Goal: Information Seeking & Learning: Find specific fact

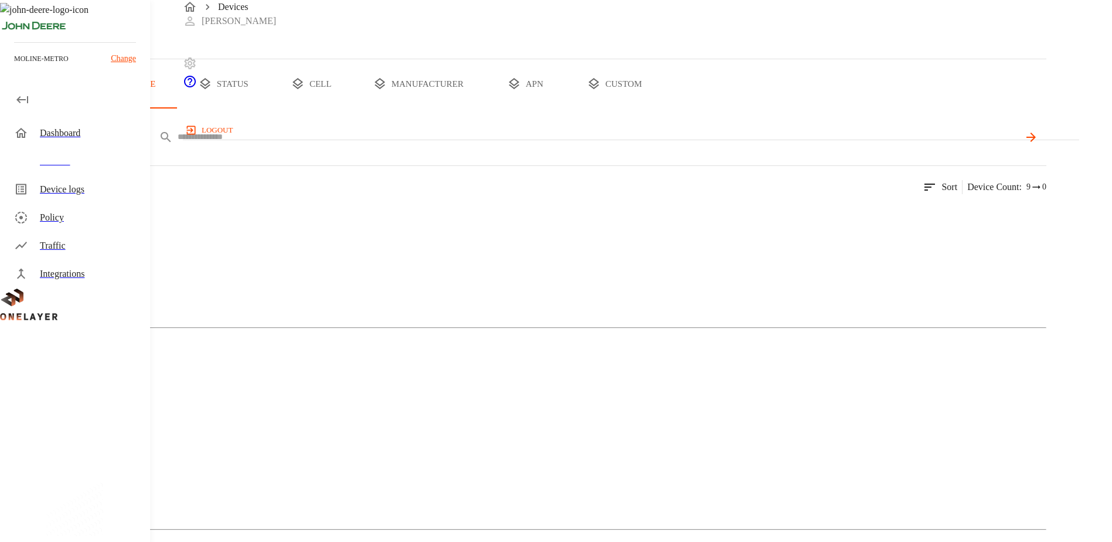
click at [390, 145] on input "text" at bounding box center [598, 136] width 841 height 17
paste input "**********"
type input "**********"
click at [301, 290] on div "Cellular Router" at bounding box center [523, 261] width 1046 height 59
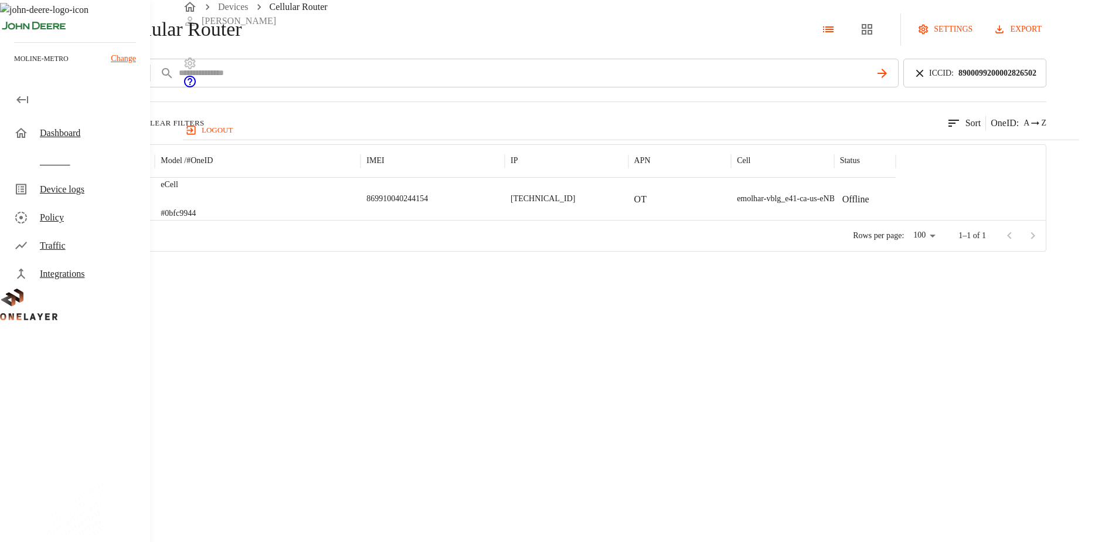
click at [105, 205] on img "MultiTech" at bounding box center [83, 199] width 43 height 12
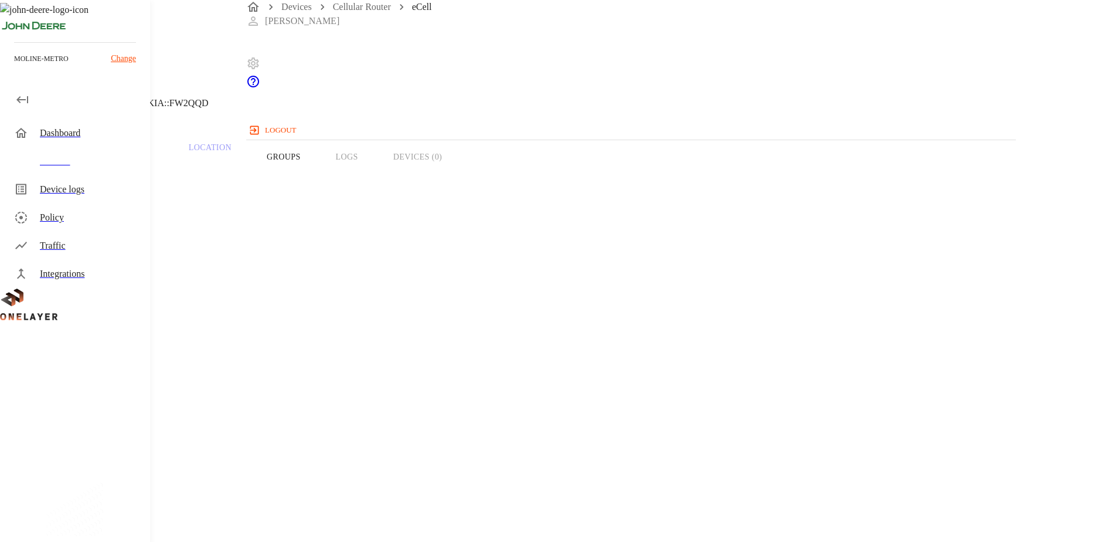
click at [14, 67] on icon at bounding box center [7, 60] width 14 height 14
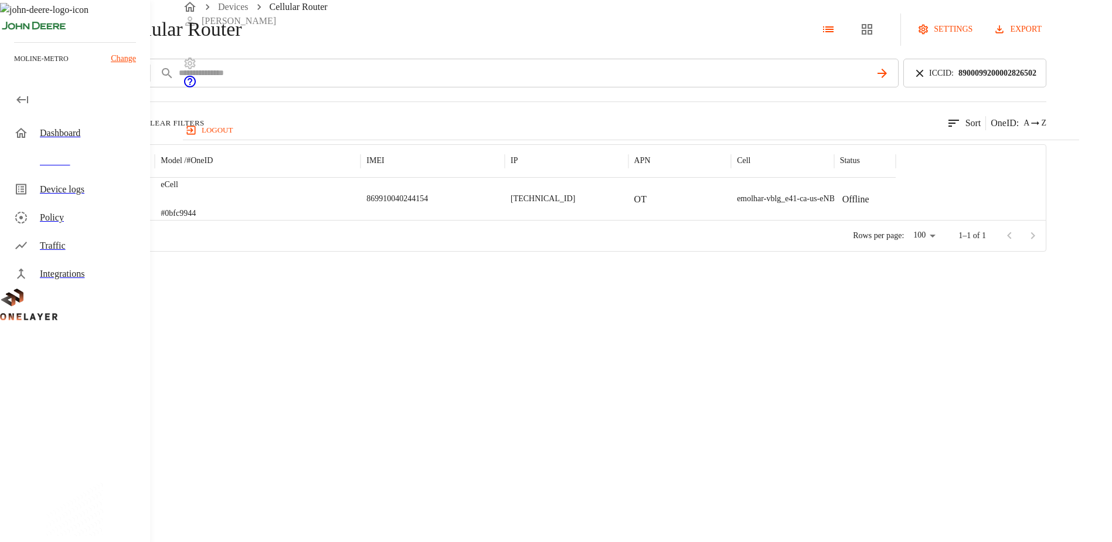
click at [105, 205] on img "MultiTech" at bounding box center [83, 199] width 43 height 12
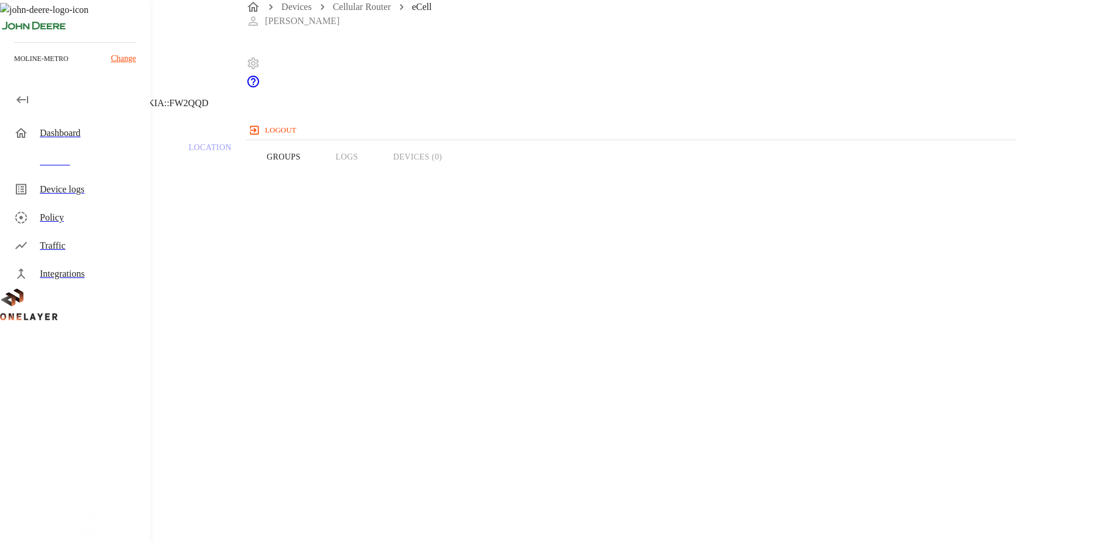
click at [287, 115] on div "eCell [TECHNICAL_ID] #0bfc9944 Cell #EB211210933::NOKIA::FW2QQD" at bounding box center [445, 60] width 890 height 120
click at [7, 66] on icon at bounding box center [3, 60] width 7 height 12
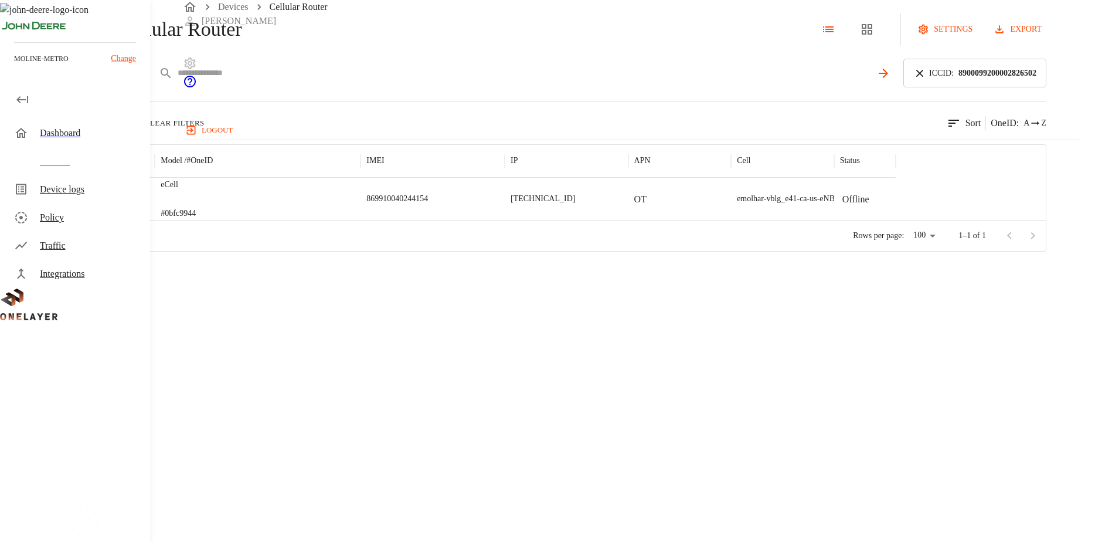
click at [409, 81] on input "text" at bounding box center [524, 72] width 693 height 17
click at [923, 76] on icon at bounding box center [919, 72] width 7 height 7
click at [791, 81] on input "text" at bounding box center [598, 72] width 841 height 17
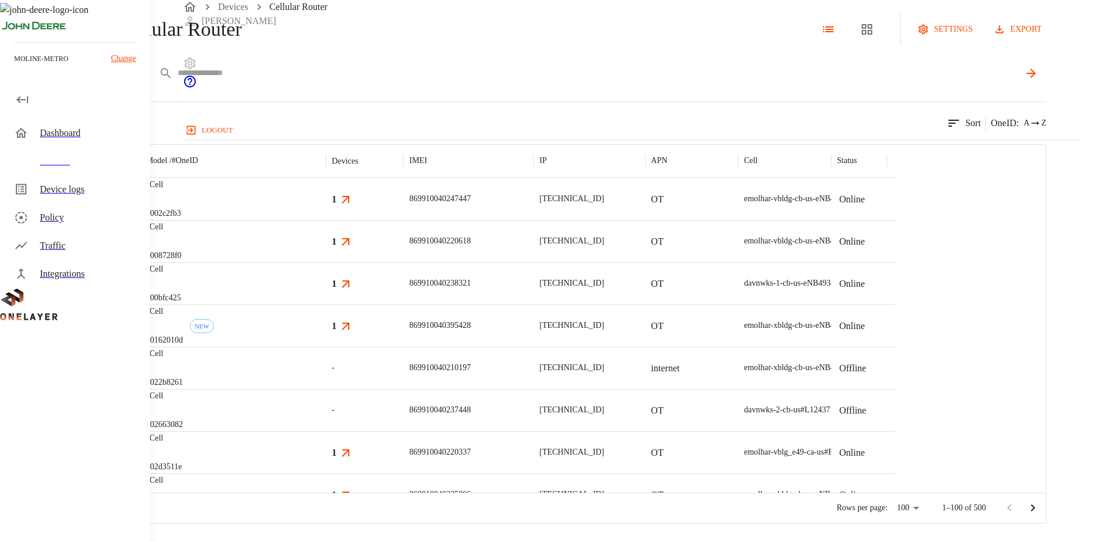
paste input "**********"
type input "**********"
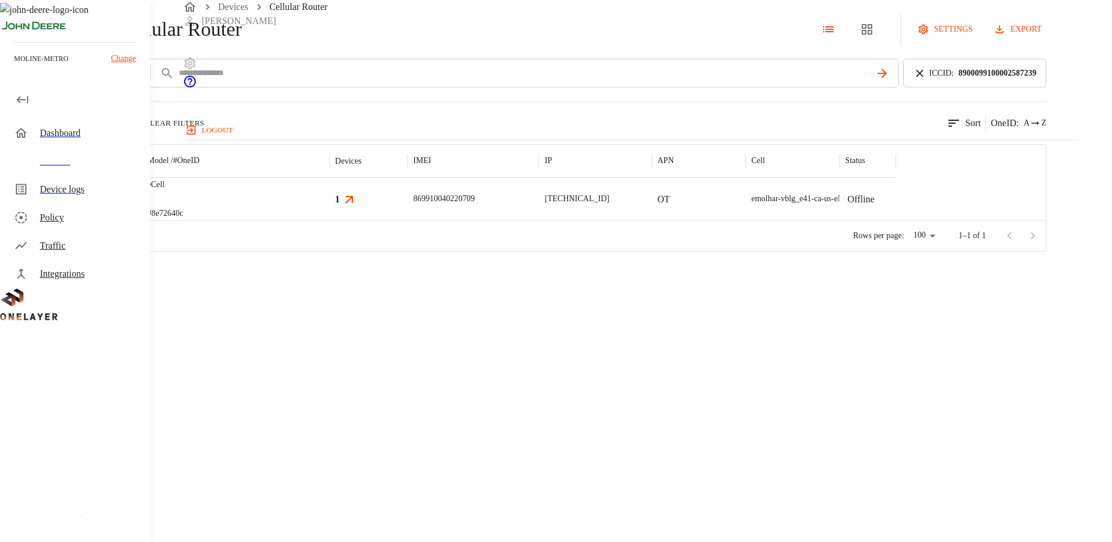
click at [100, 205] on img "MultiTech" at bounding box center [77, 199] width 43 height 12
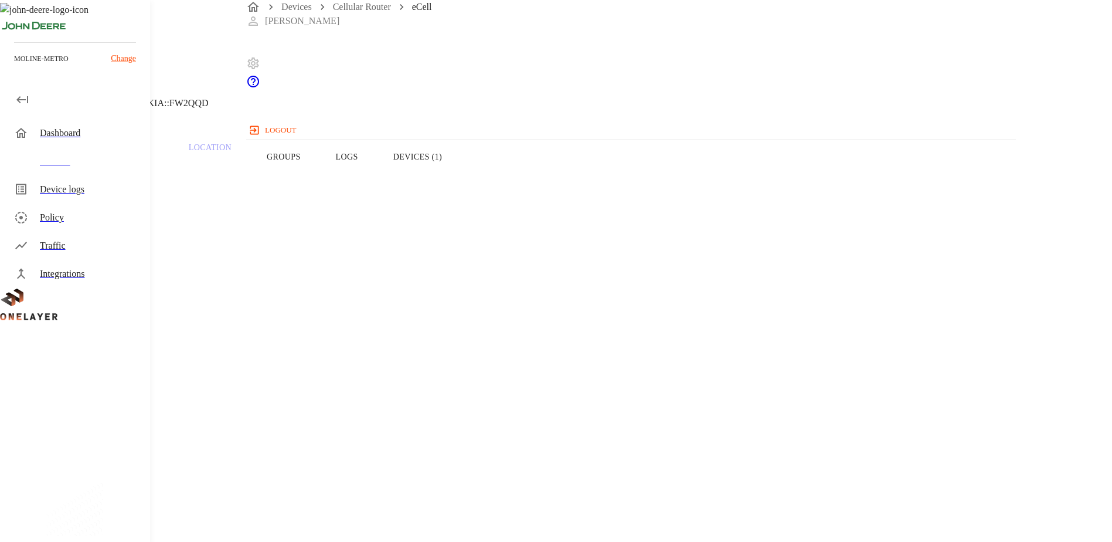
click at [460, 179] on button "Devices (1)" at bounding box center [418, 157] width 84 height 74
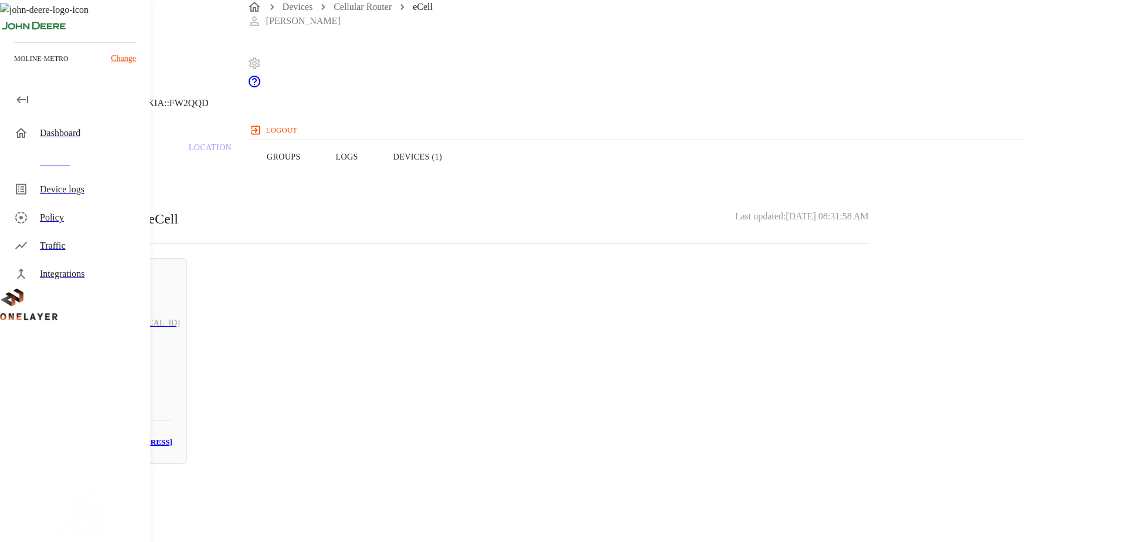
click at [172, 359] on div "N/A # 4085c0a3" at bounding box center [108, 382] width 130 height 47
drag, startPoint x: 707, startPoint y: 222, endPoint x: 624, endPoint y: 220, distance: 82.7
click at [624, 476] on section "MAC address: [MAC_ADDRESS]" at bounding box center [448, 495] width 840 height 38
copy p "[MAC_ADDRESS]"
click at [14, 67] on icon at bounding box center [7, 60] width 14 height 14
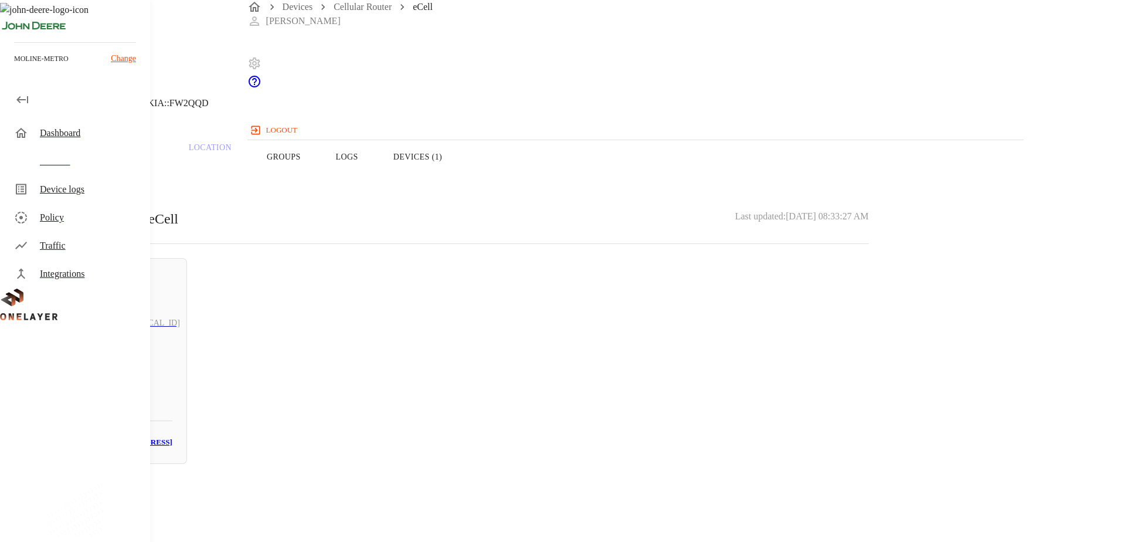
click at [80, 180] on button "Overview" at bounding box center [40, 157] width 80 height 74
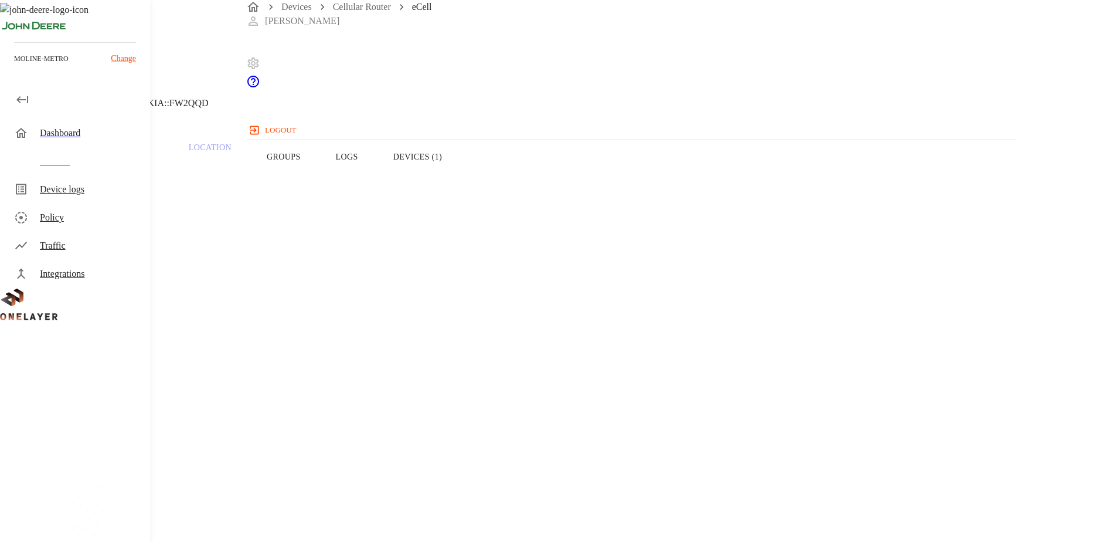
click at [376, 179] on button "Logs" at bounding box center [346, 157] width 57 height 74
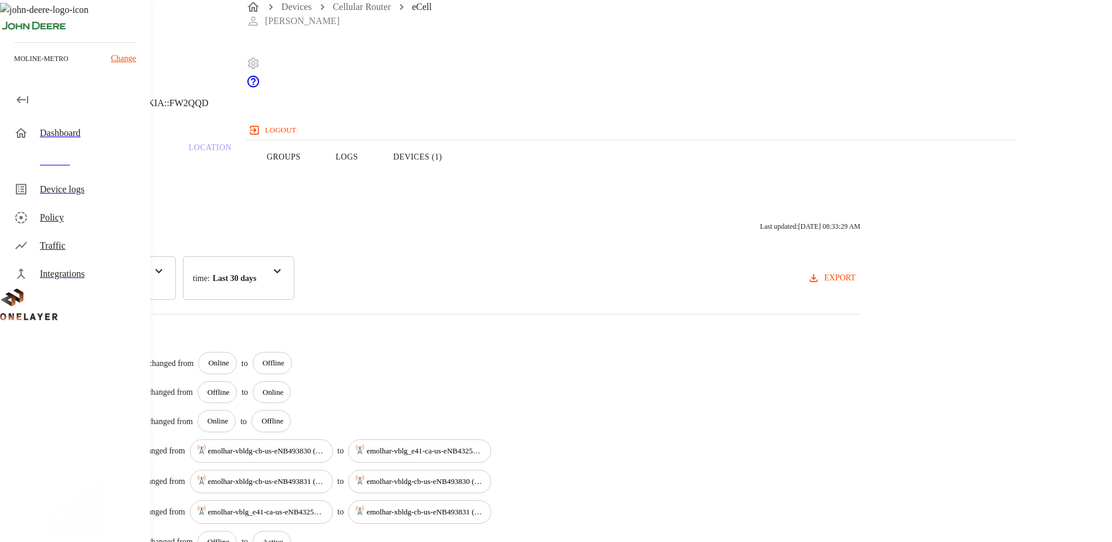
click at [80, 179] on button "Overview" at bounding box center [40, 157] width 80 height 74
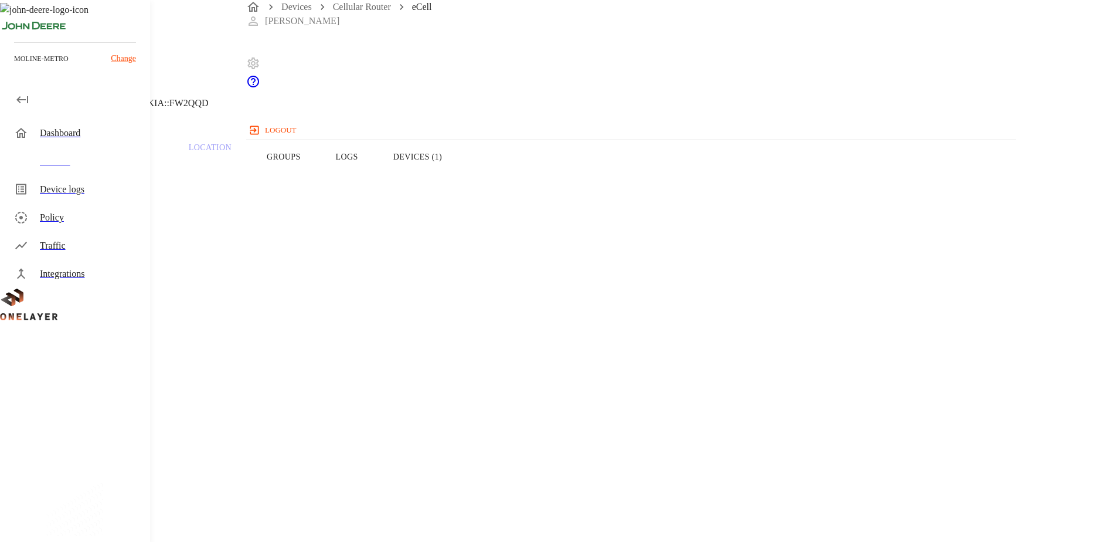
click at [460, 180] on button "Devices (1)" at bounding box center [418, 157] width 84 height 74
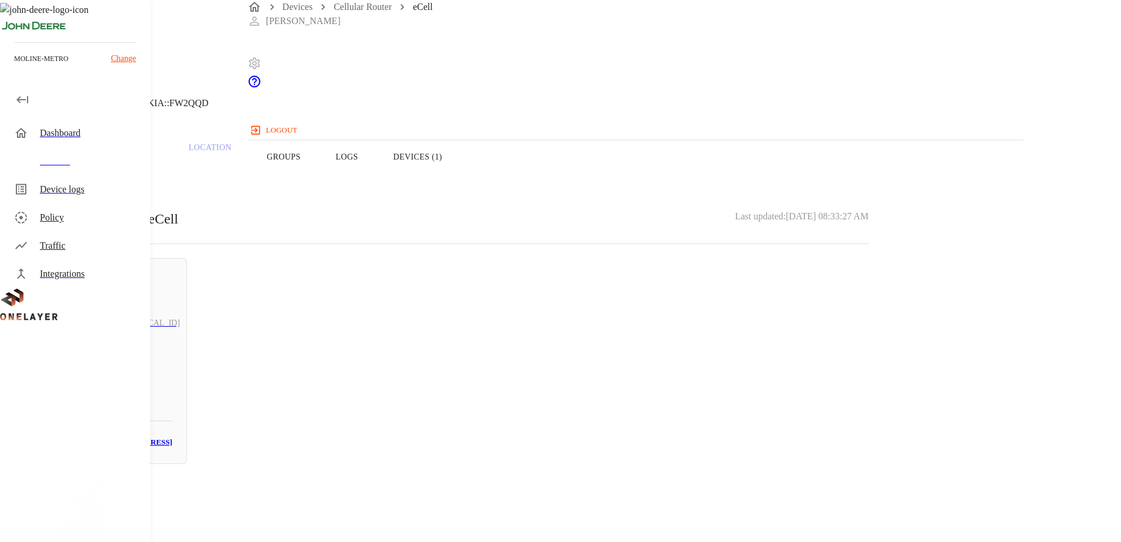
click at [172, 359] on div "N/A # 4085c0a3" at bounding box center [108, 382] width 130 height 47
drag, startPoint x: 671, startPoint y: 223, endPoint x: 612, endPoint y: 224, distance: 58.0
click at [612, 476] on section "MAC address: [MAC_ADDRESS]" at bounding box center [448, 495] width 840 height 38
copy section "[MAC_ADDRESS]"
click at [564, 468] on div "N/A [TECHNICAL_ID] #4085c0a3 Cell #EB211210933::NOKIA::FW2QQD Parent CPE: eCell…" at bounding box center [448, 361] width 897 height 722
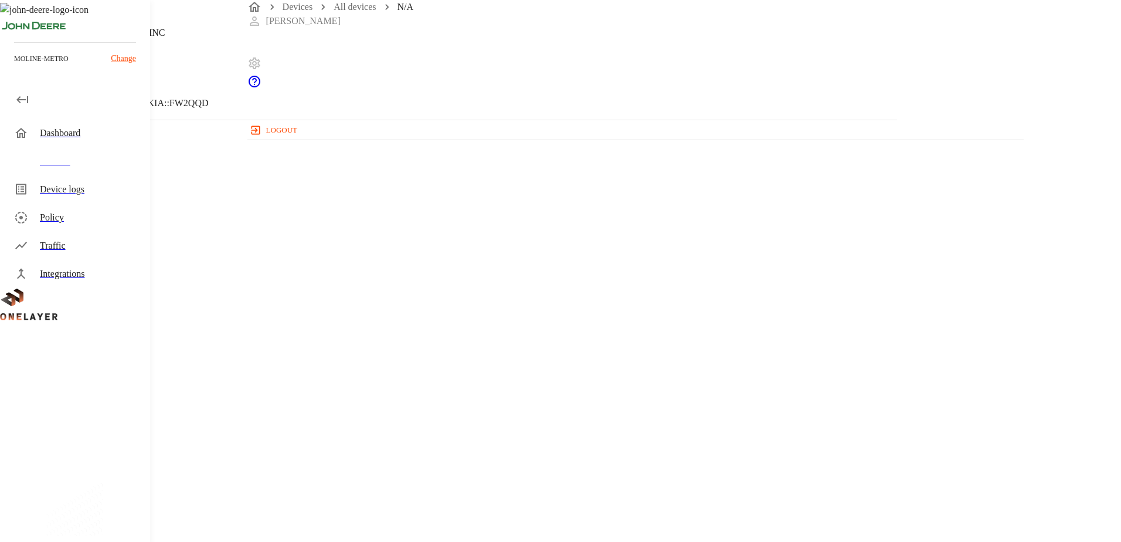
click at [14, 67] on icon at bounding box center [7, 60] width 14 height 14
click at [80, 179] on button "Overview" at bounding box center [40, 157] width 80 height 74
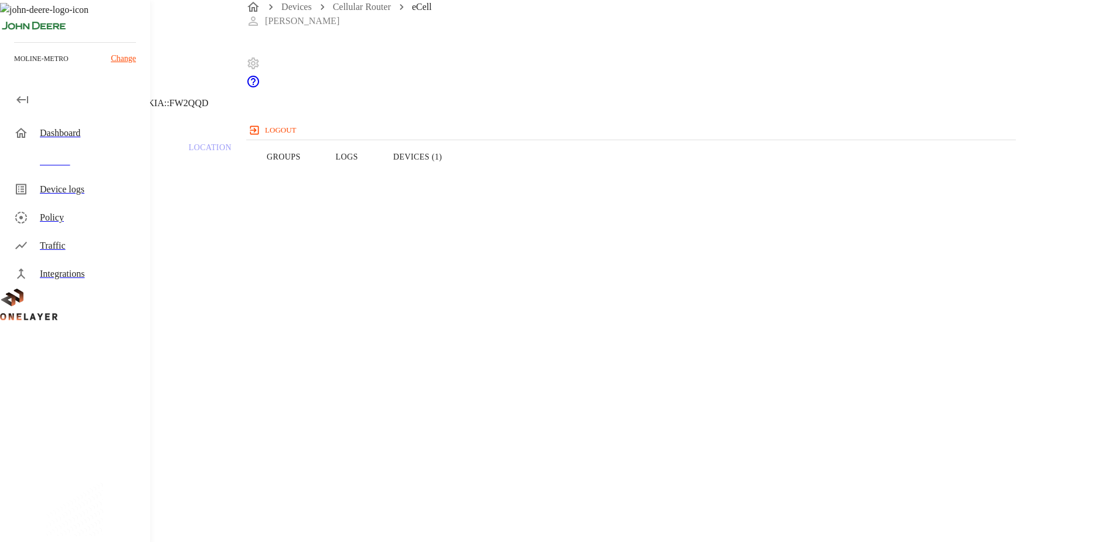
click at [460, 176] on button "Devices (1)" at bounding box center [418, 157] width 84 height 74
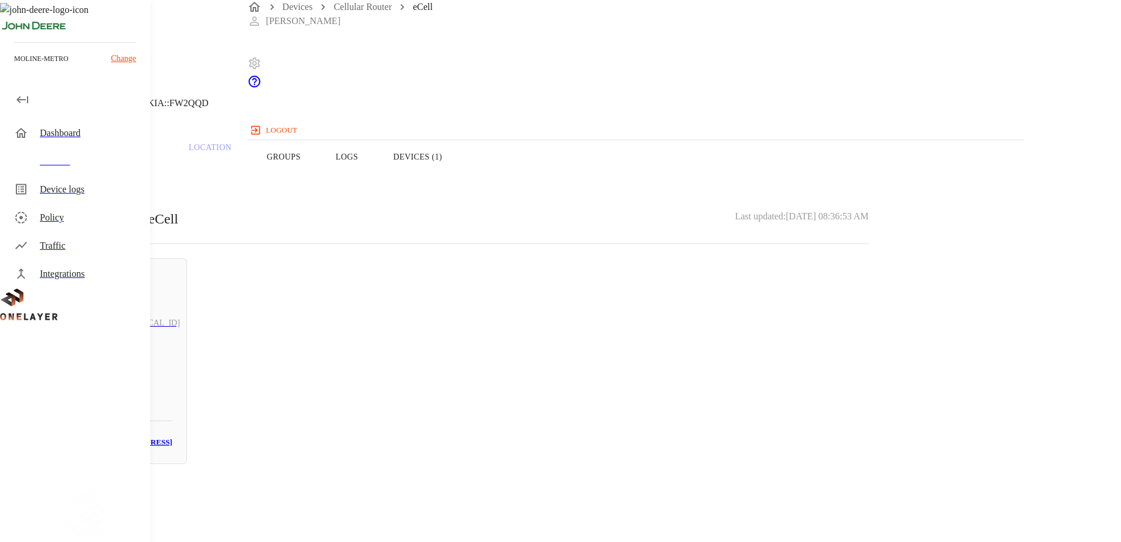
click at [14, 67] on icon at bounding box center [7, 60] width 14 height 14
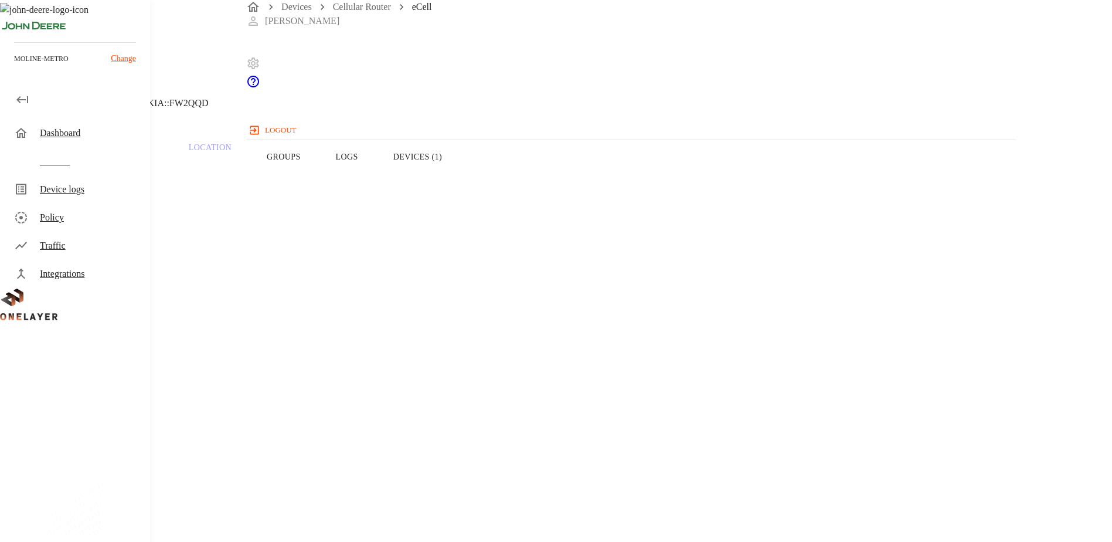
click at [14, 67] on icon at bounding box center [7, 60] width 14 height 14
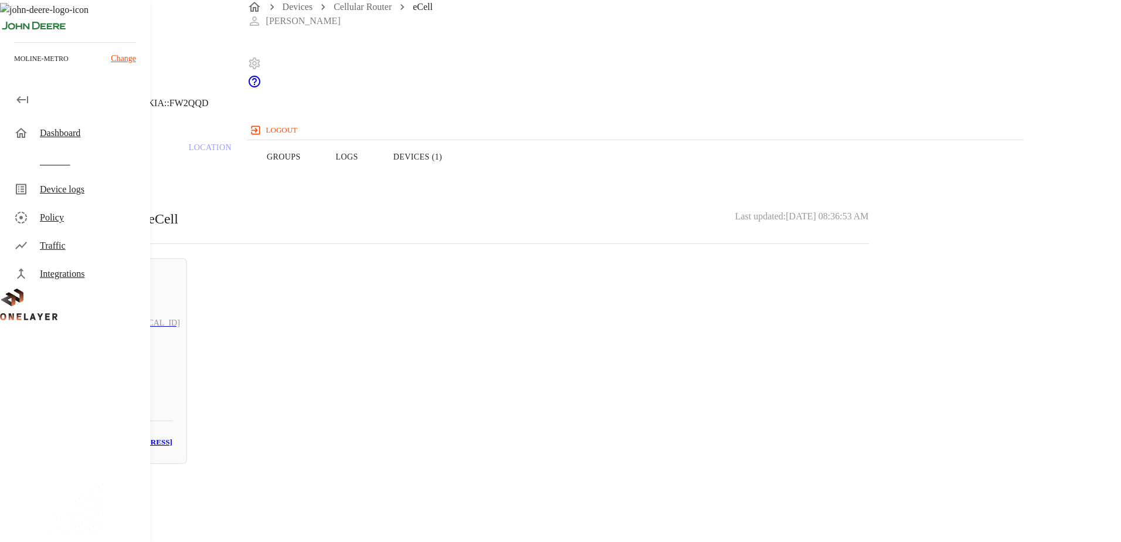
click at [14, 67] on icon at bounding box center [7, 60] width 14 height 14
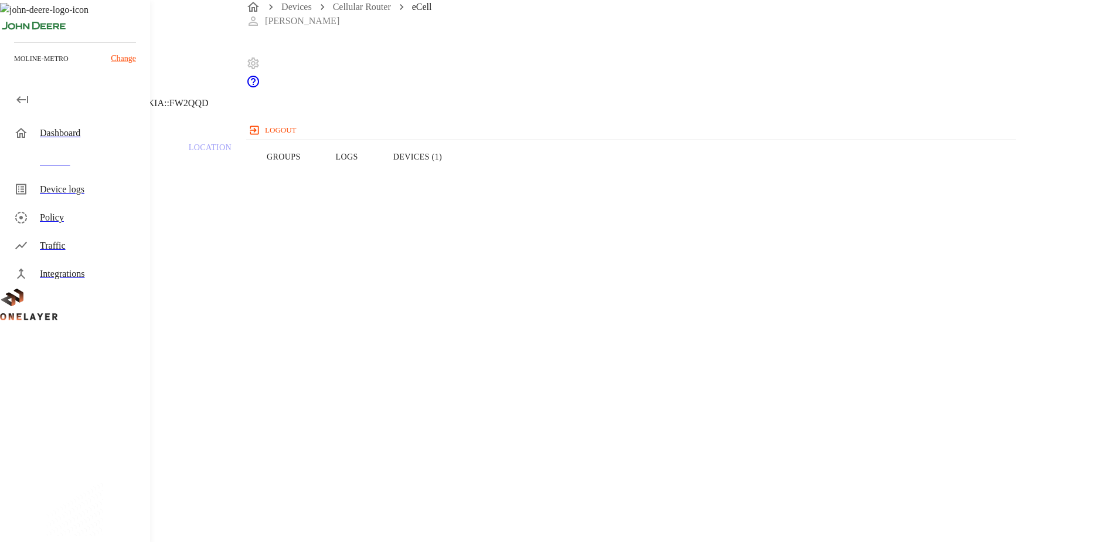
click at [14, 67] on icon at bounding box center [7, 60] width 14 height 14
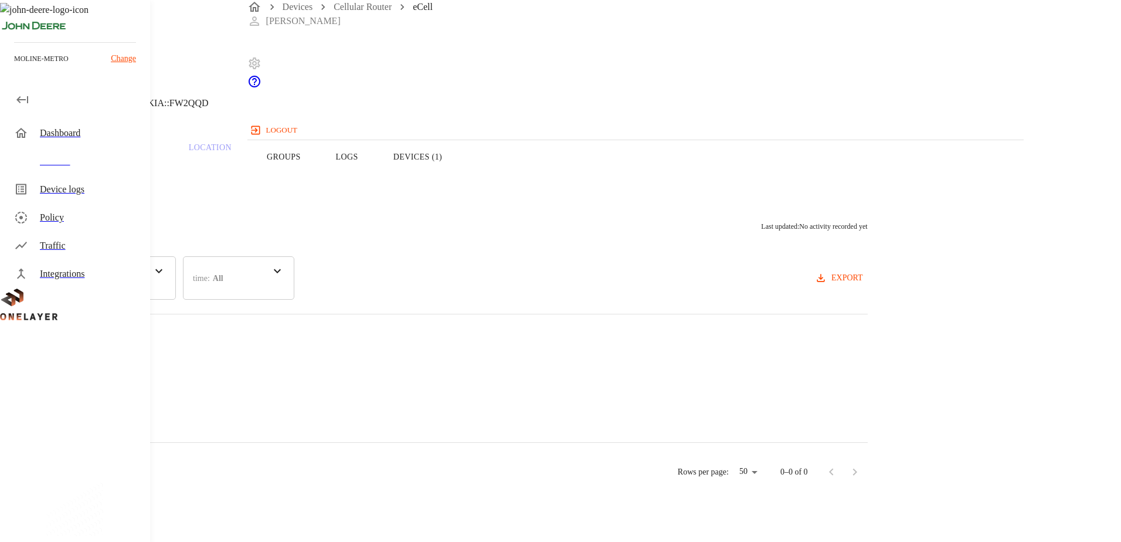
click at [14, 67] on icon at bounding box center [7, 60] width 14 height 14
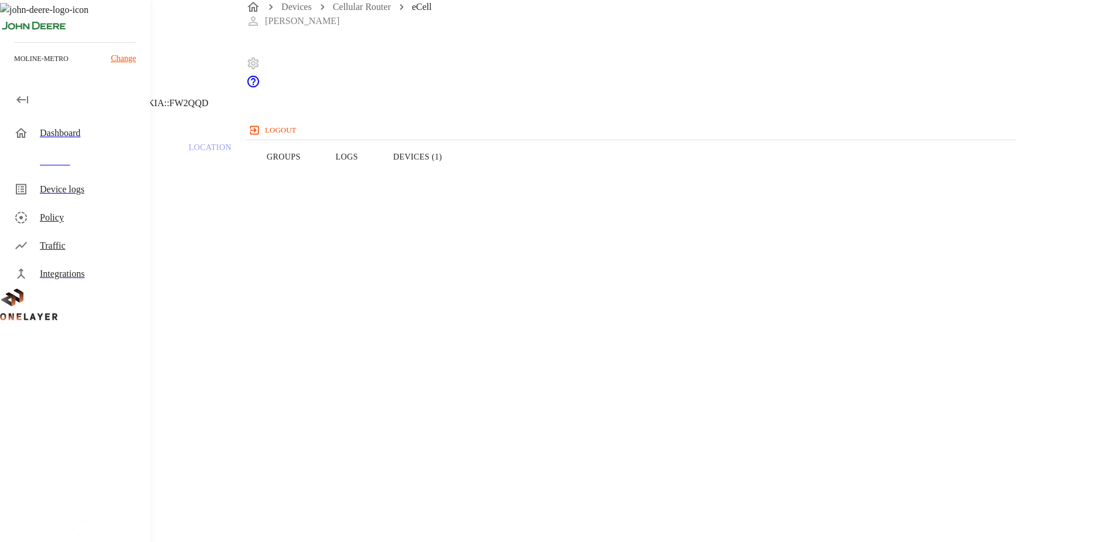
click at [14, 67] on icon at bounding box center [7, 60] width 14 height 14
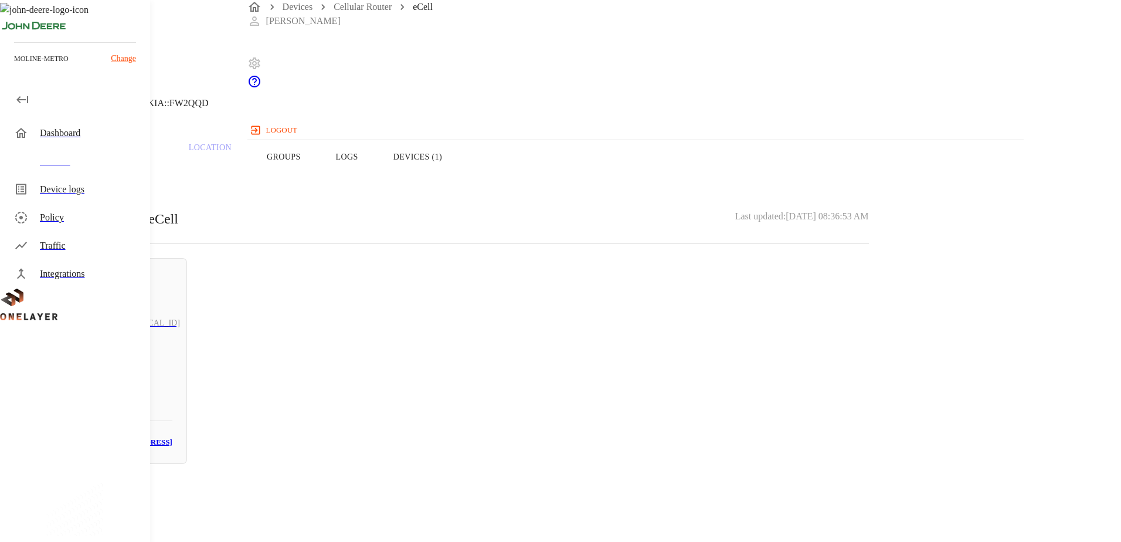
click at [14, 67] on icon at bounding box center [7, 60] width 14 height 14
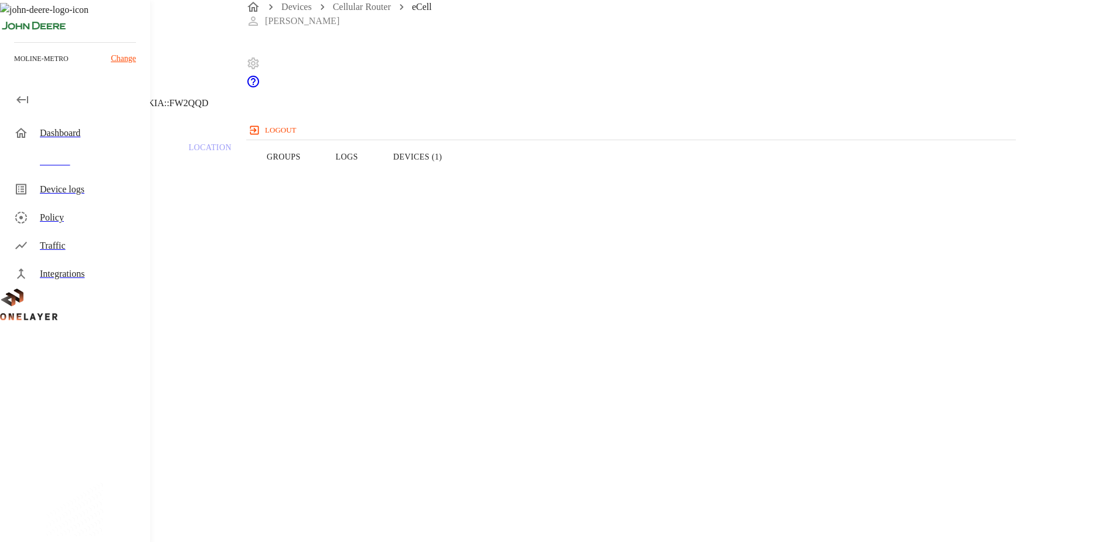
click at [14, 67] on icon at bounding box center [7, 60] width 14 height 14
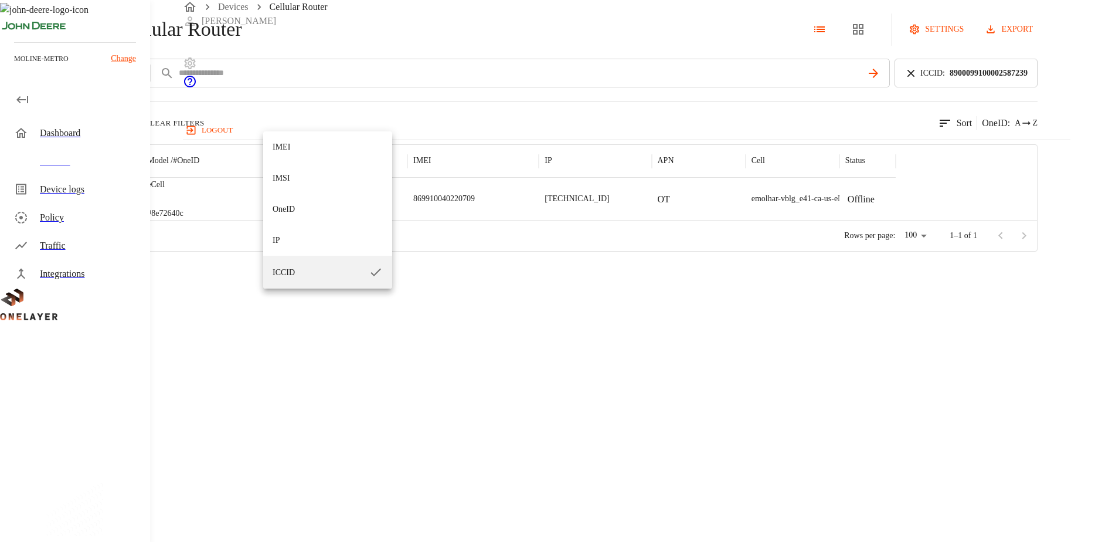
click at [288, 111] on body "Devices Cellular Router [PERSON_NAME] logout moline-metro Change Dashboard Devi…" at bounding box center [556, 125] width 1112 height 251
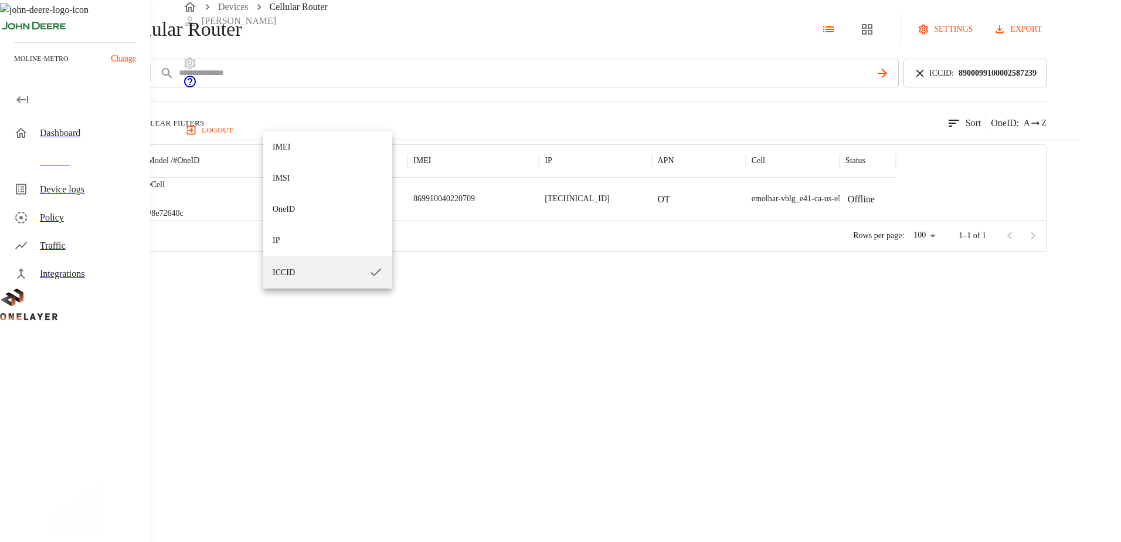
click at [314, 353] on div at bounding box center [560, 271] width 1121 height 542
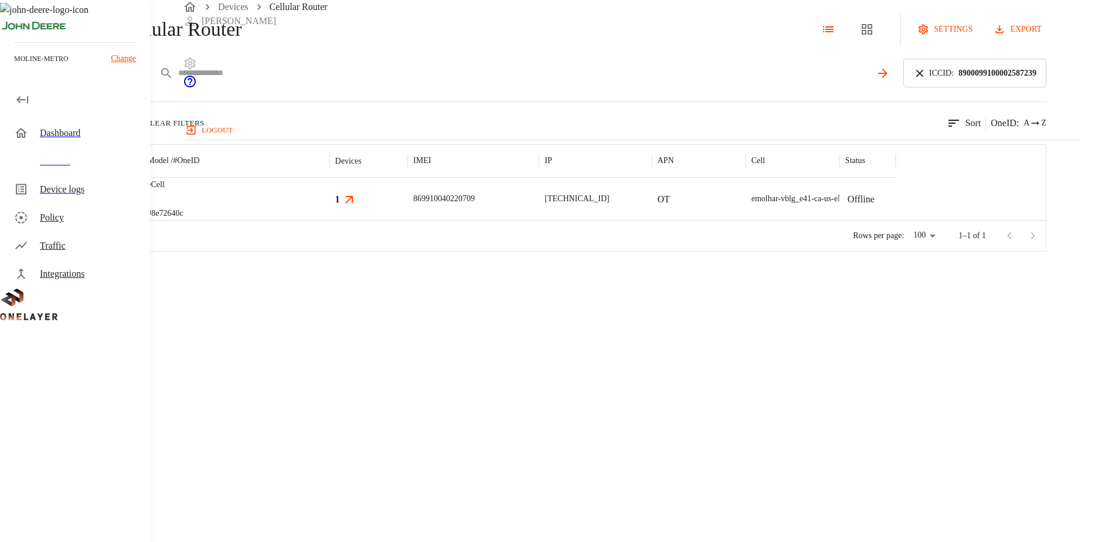
click at [890, 80] on icon at bounding box center [883, 73] width 14 height 14
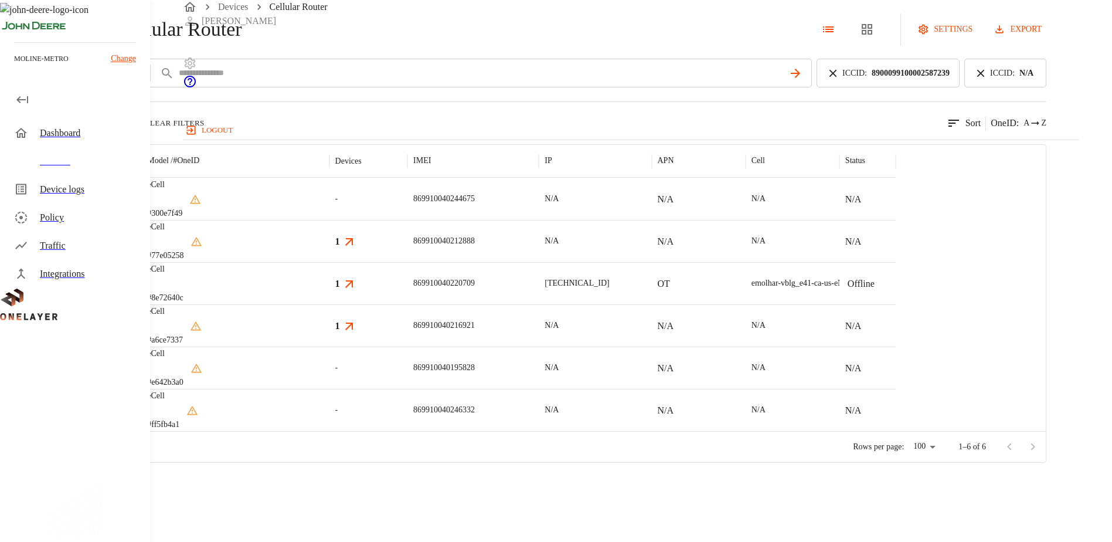
click at [987, 80] on icon at bounding box center [980, 73] width 13 height 13
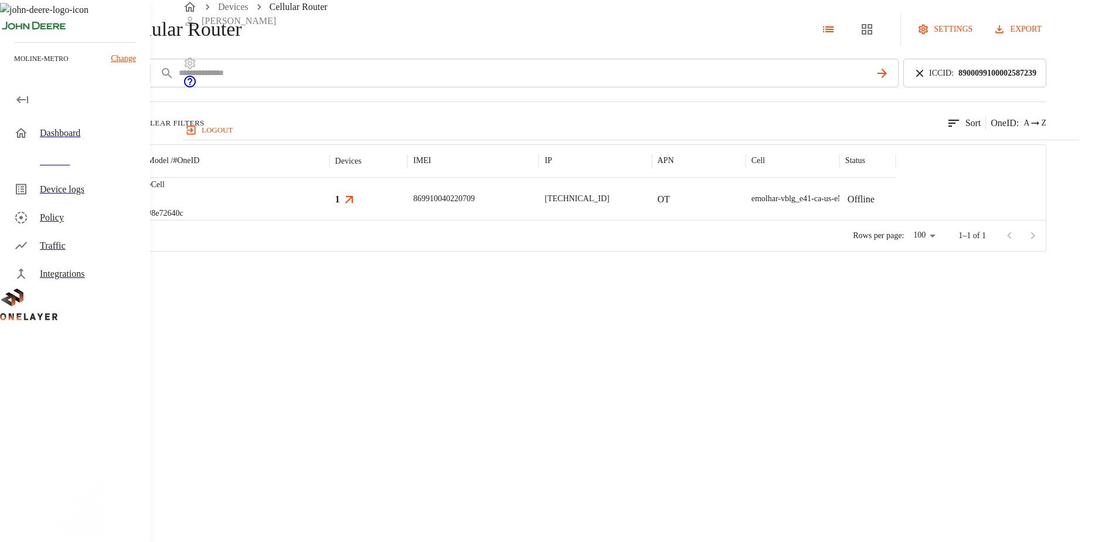
click at [100, 205] on img "MultiTech" at bounding box center [77, 199] width 43 height 12
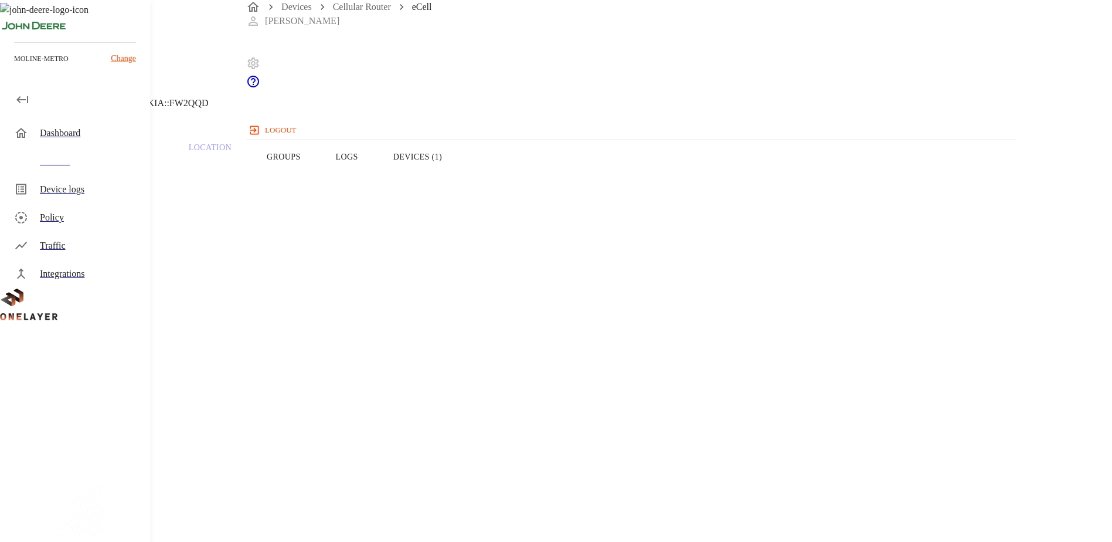
click at [460, 183] on button "Devices (1)" at bounding box center [418, 157] width 84 height 74
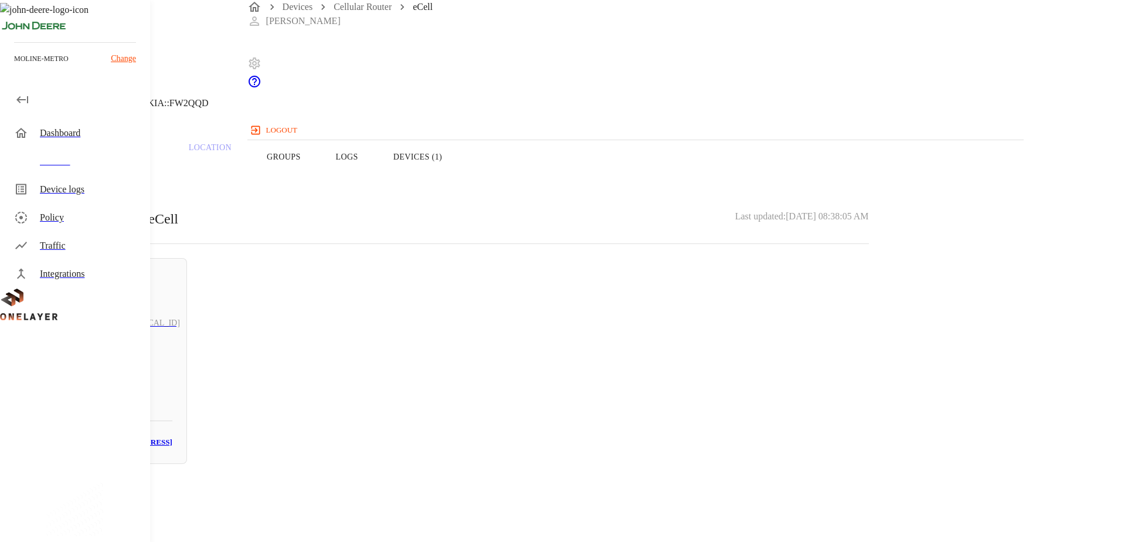
click at [80, 171] on button "Overview" at bounding box center [40, 157] width 80 height 74
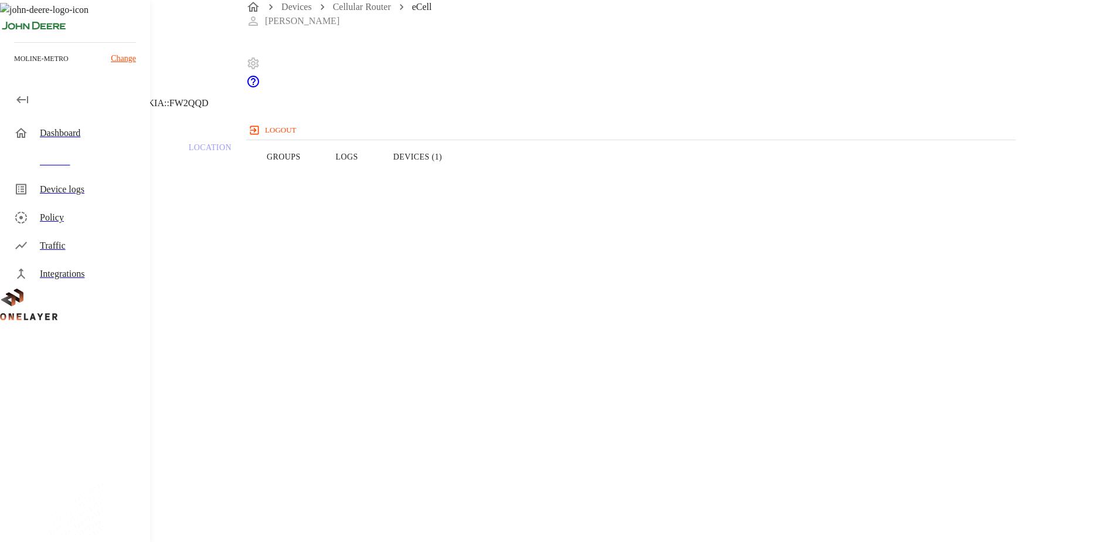
click at [14, 67] on icon at bounding box center [7, 60] width 14 height 14
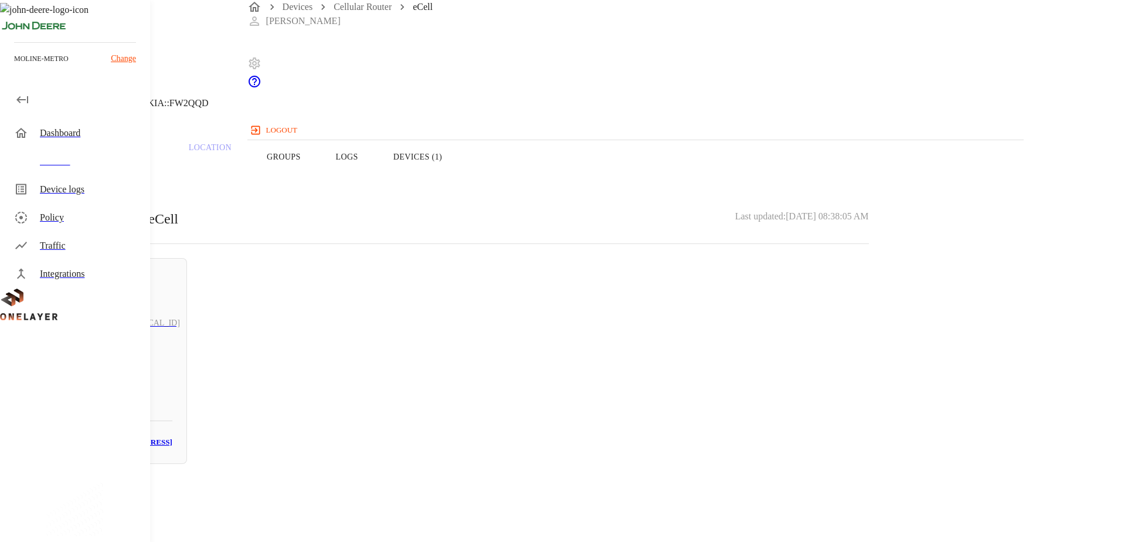
click at [7, 66] on icon at bounding box center [3, 60] width 7 height 12
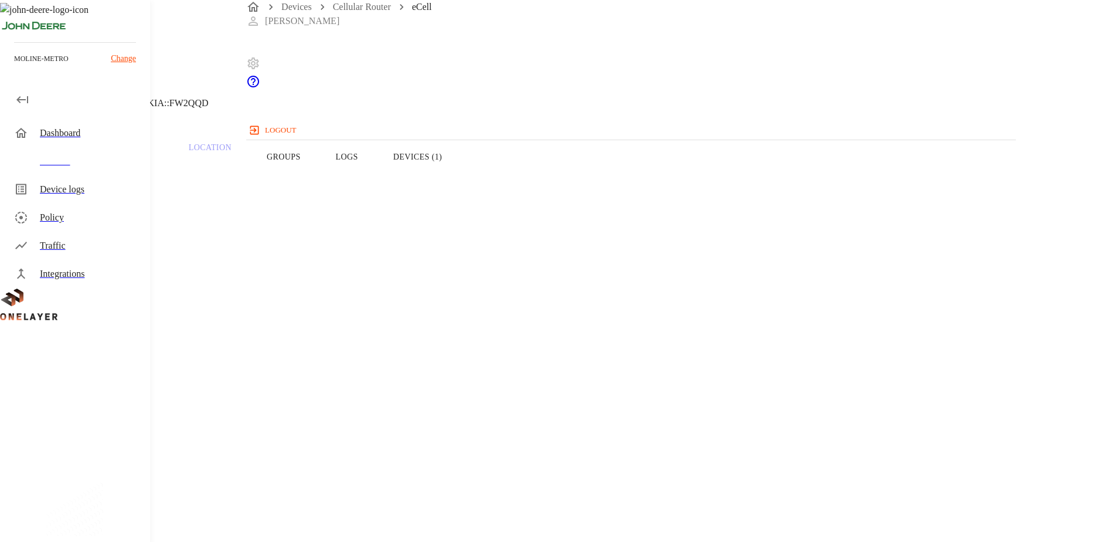
click at [7, 66] on icon at bounding box center [3, 60] width 7 height 12
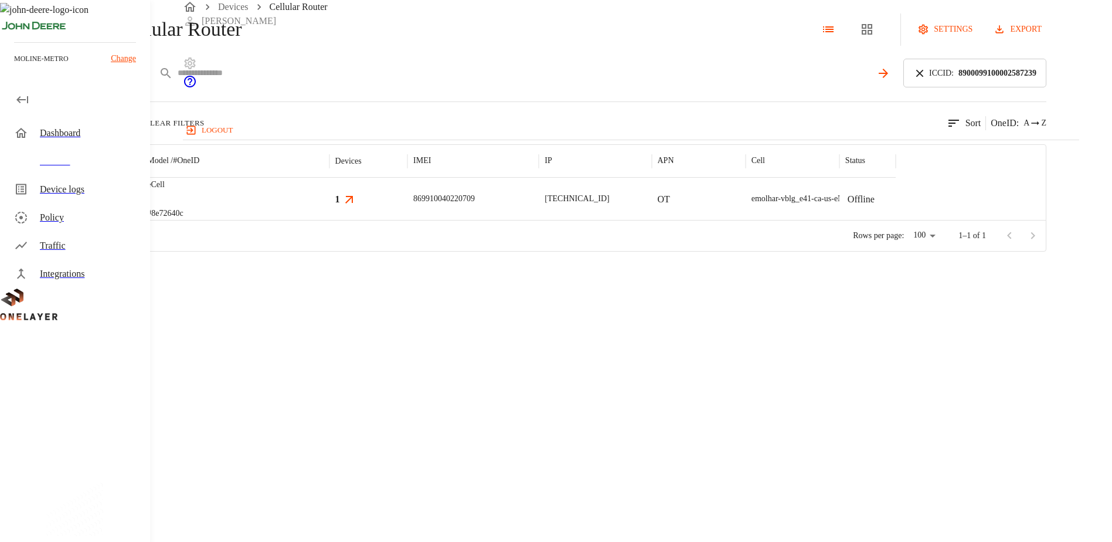
click at [403, 81] on input "text" at bounding box center [524, 72] width 693 height 17
click at [926, 80] on icon at bounding box center [919, 73] width 13 height 13
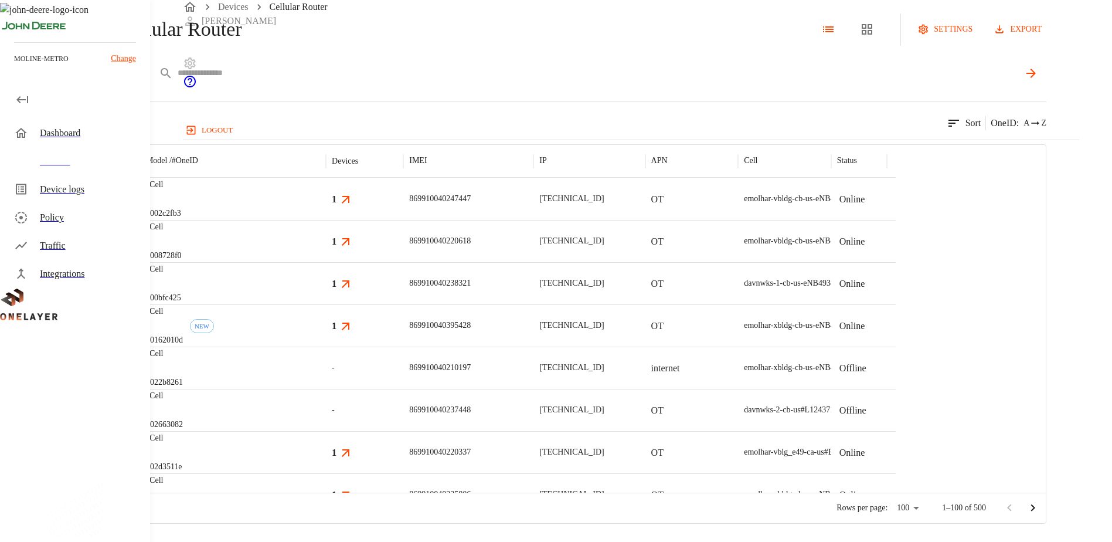
click at [711, 81] on input "text" at bounding box center [598, 72] width 841 height 17
paste input "**********"
type input "**********"
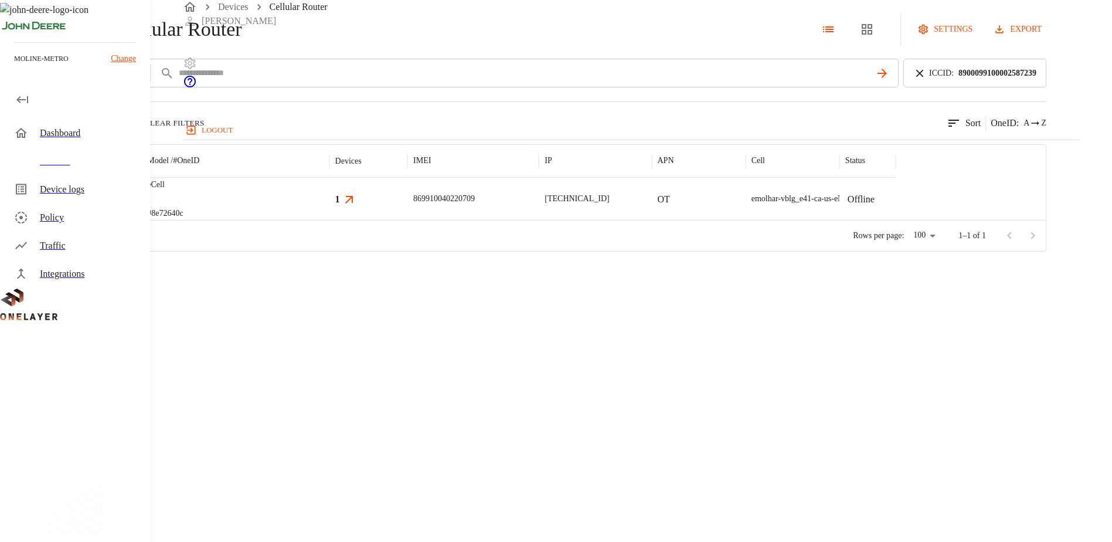
click at [100, 205] on img "MultiTech" at bounding box center [77, 199] width 43 height 12
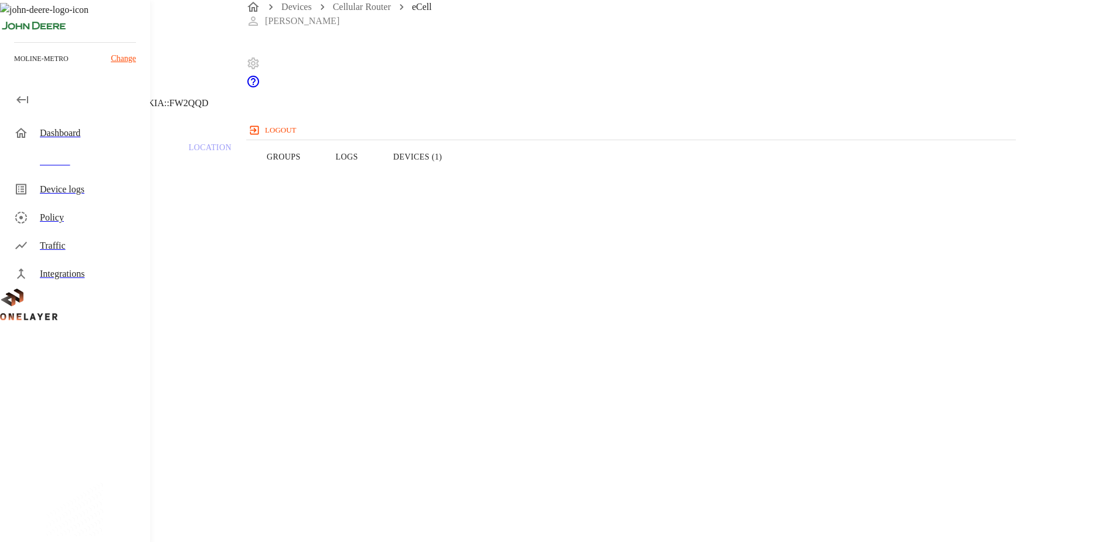
click at [460, 176] on button "Devices (1)" at bounding box center [418, 157] width 84 height 74
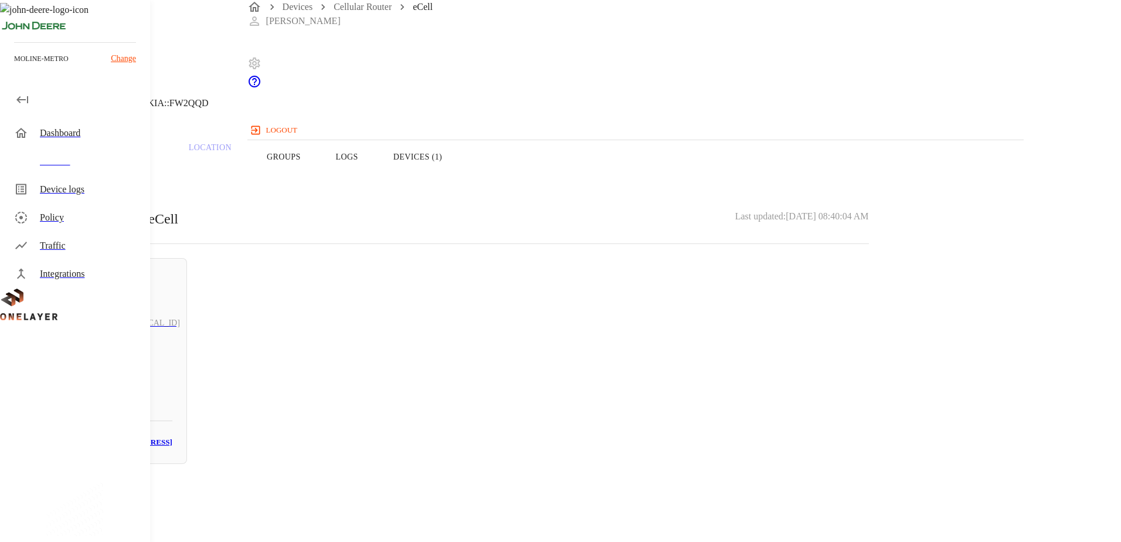
click at [80, 176] on button "Overview" at bounding box center [40, 157] width 80 height 74
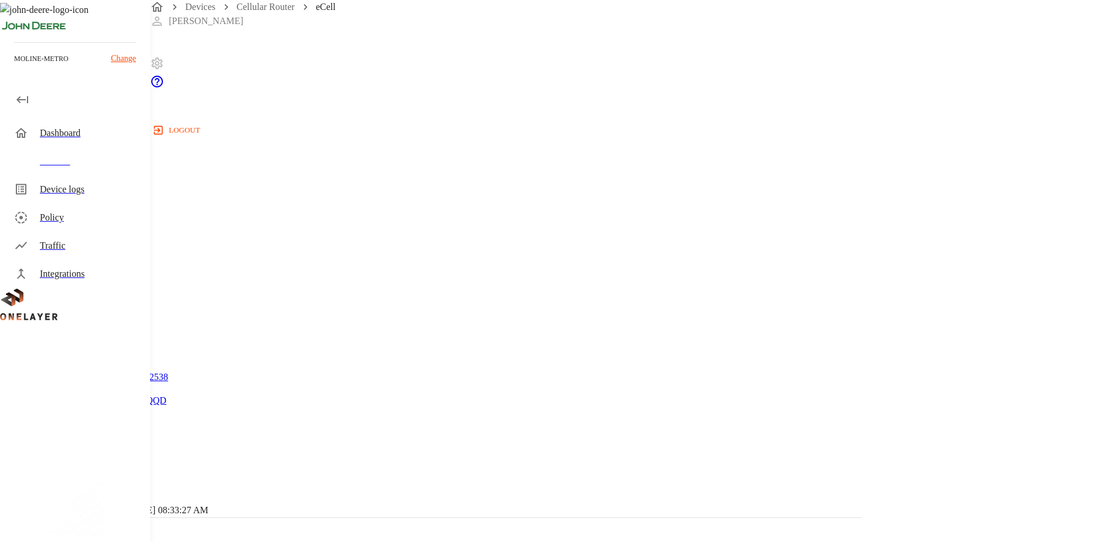
scroll to position [483, 0]
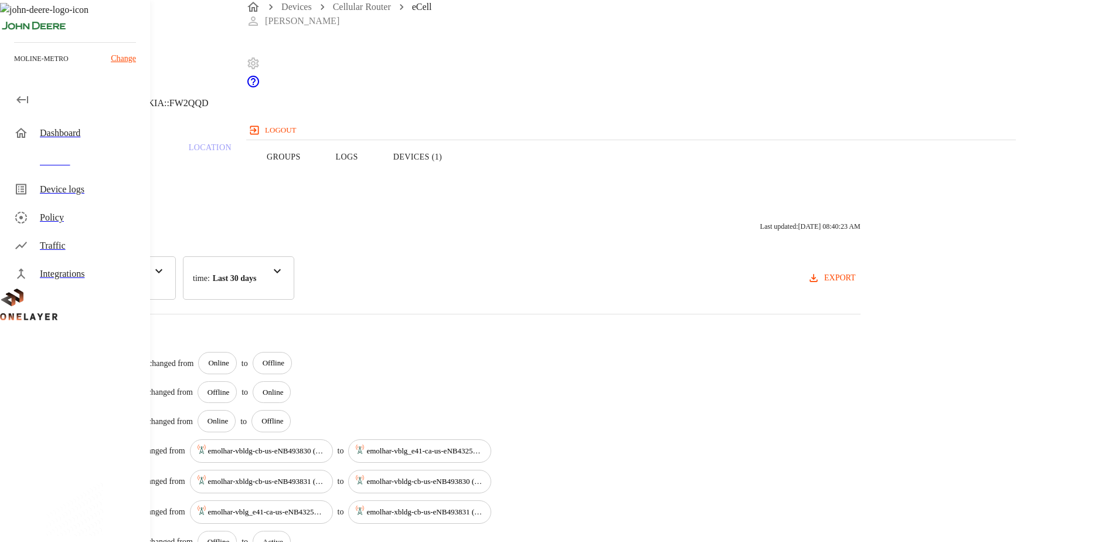
click at [80, 179] on button "Overview" at bounding box center [40, 157] width 80 height 74
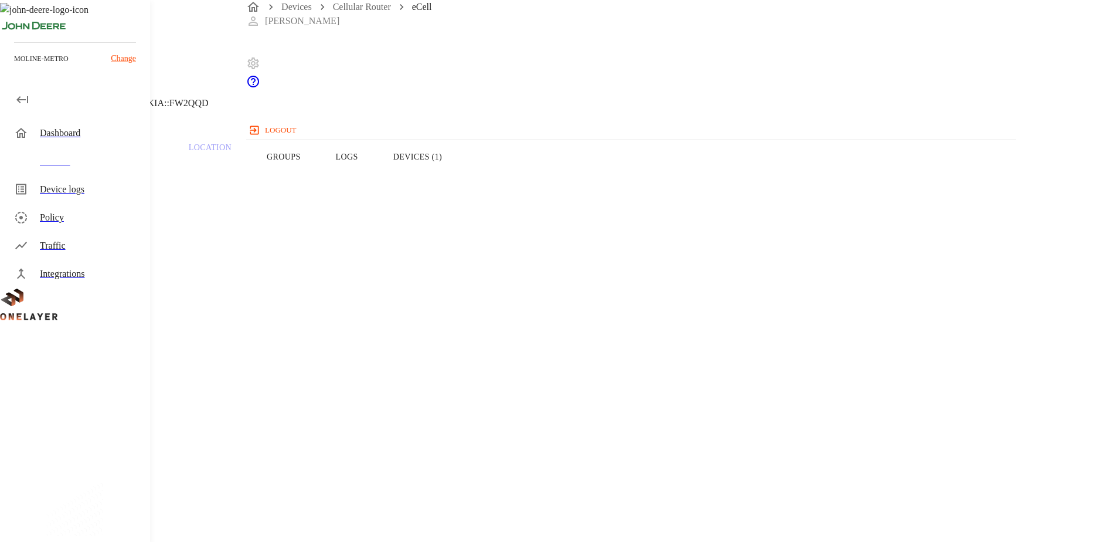
click at [460, 182] on button "Devices (1)" at bounding box center [418, 157] width 84 height 74
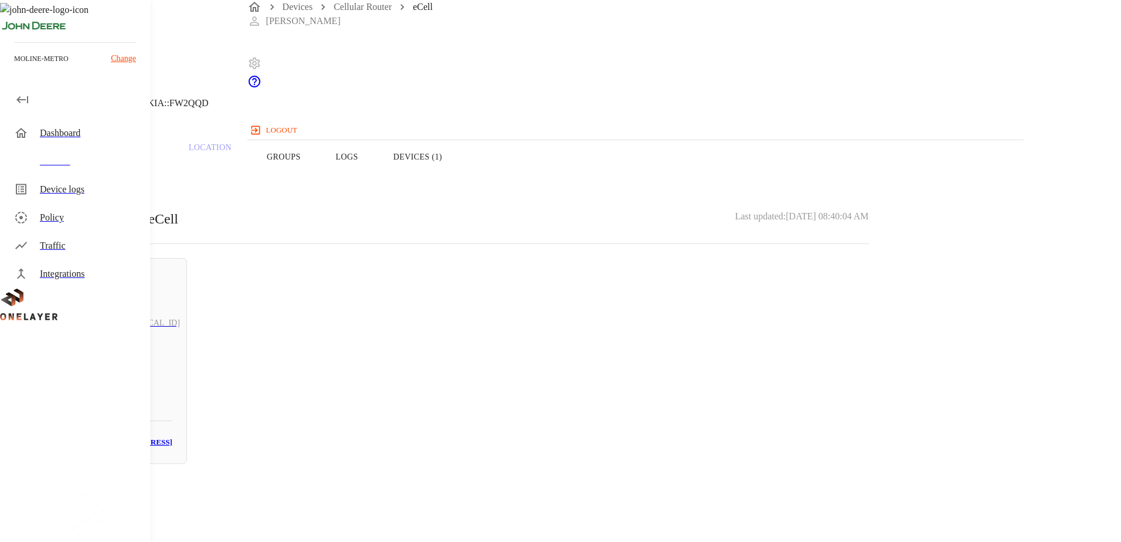
click at [80, 181] on button "Overview" at bounding box center [40, 157] width 80 height 74
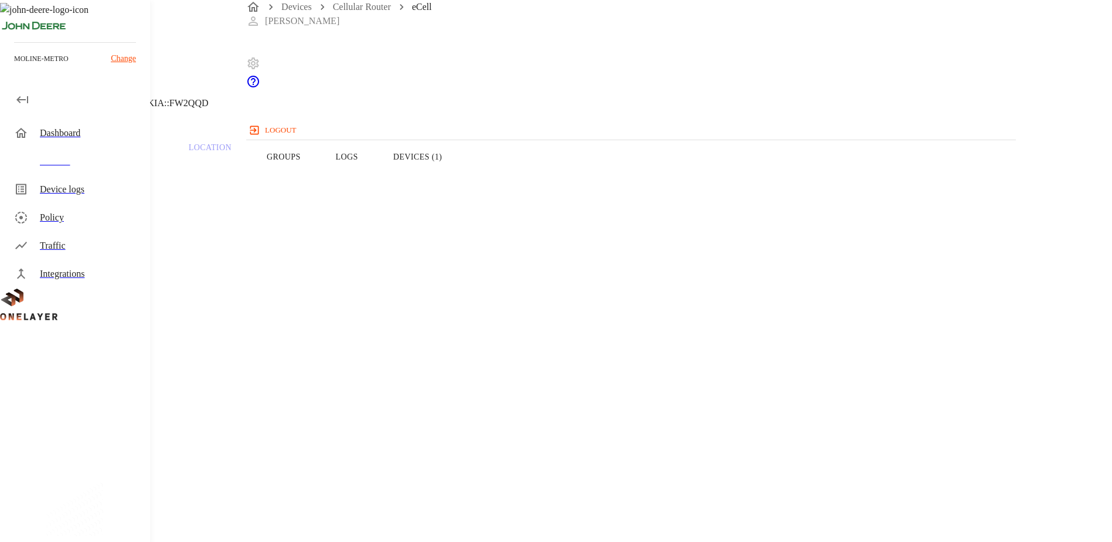
click at [14, 67] on icon at bounding box center [7, 60] width 14 height 14
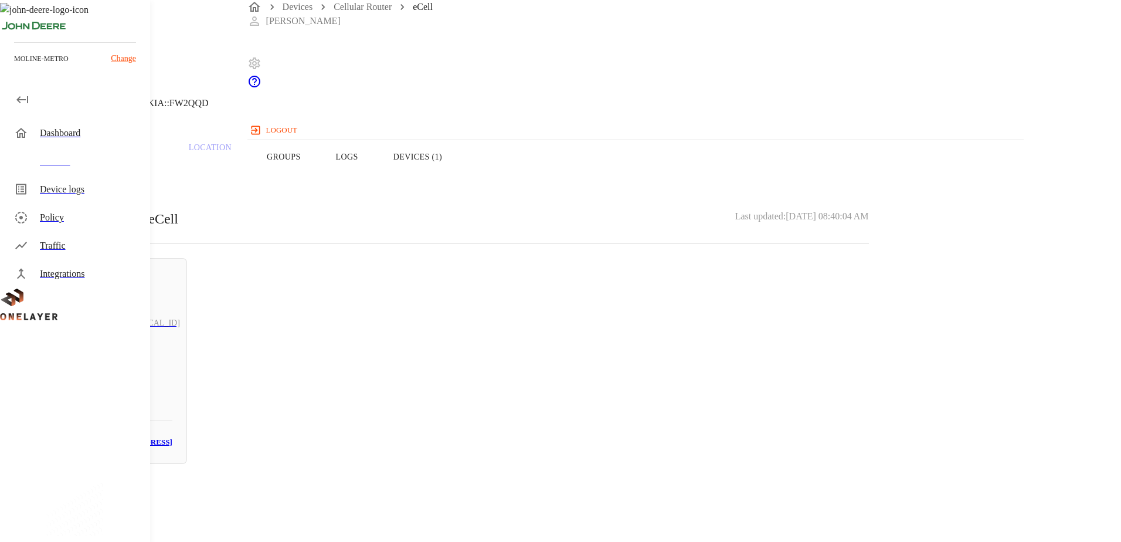
click at [80, 178] on button "Overview" at bounding box center [40, 157] width 80 height 74
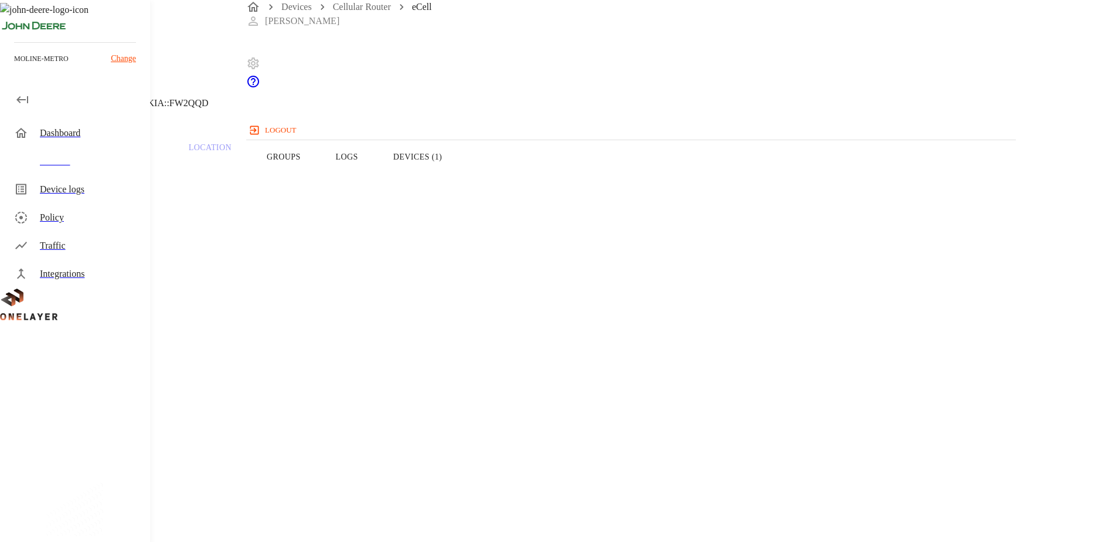
click at [7, 66] on icon at bounding box center [3, 60] width 7 height 12
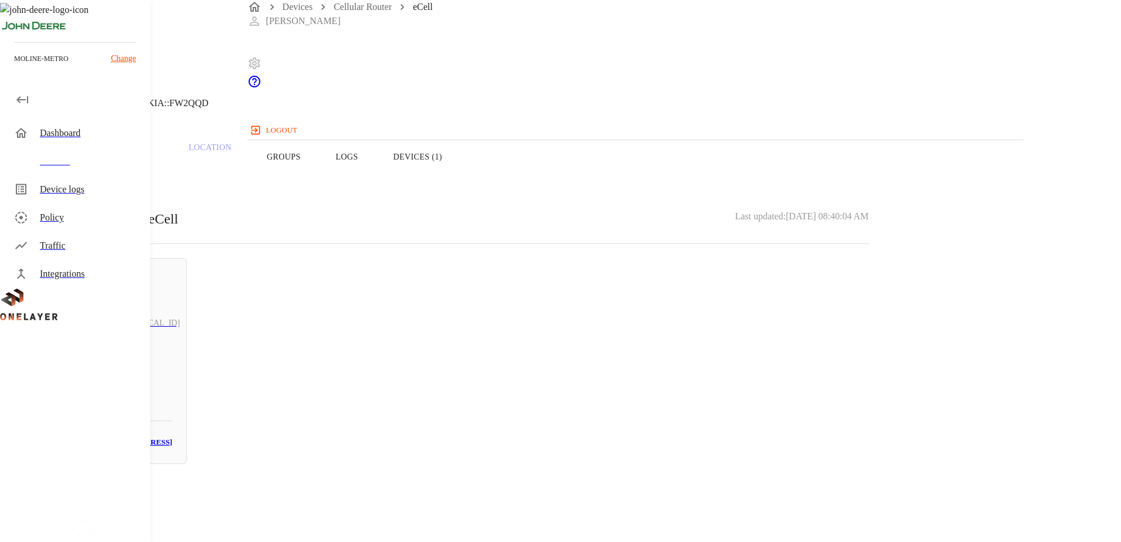
click at [14, 67] on icon at bounding box center [7, 60] width 14 height 14
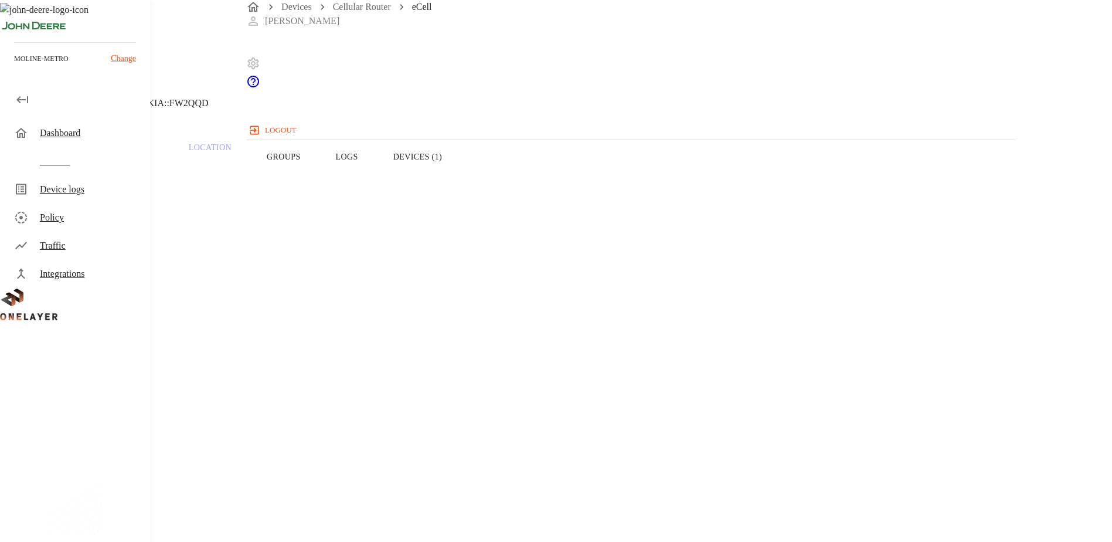
click at [7, 66] on icon at bounding box center [3, 60] width 7 height 12
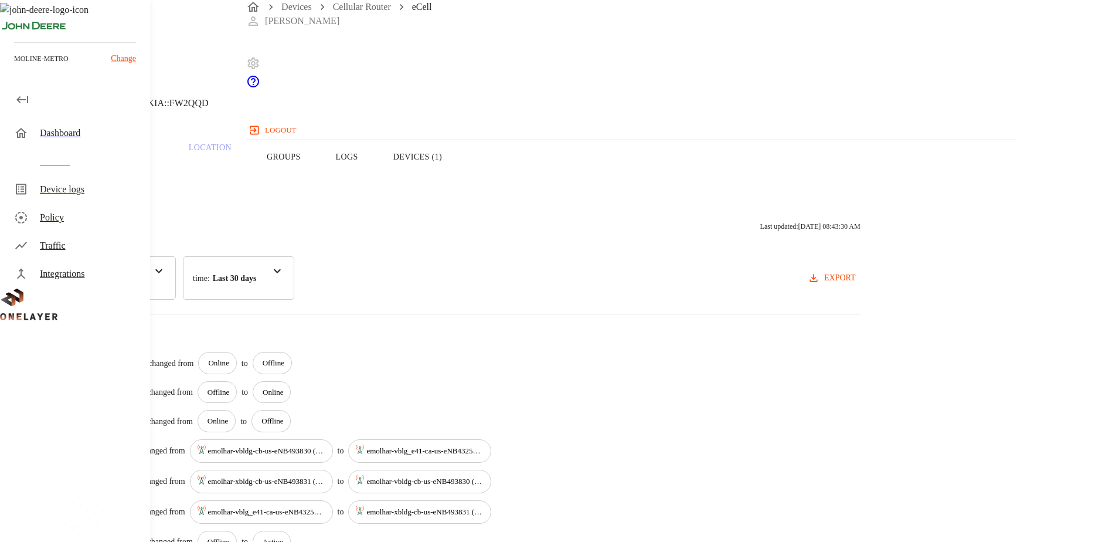
click at [7, 66] on icon at bounding box center [3, 60] width 7 height 12
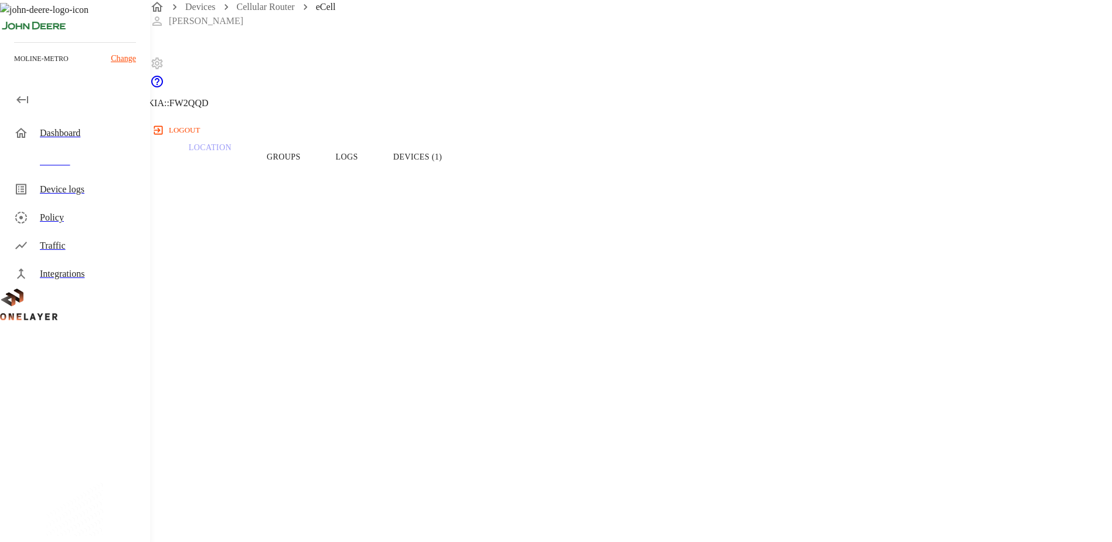
scroll to position [483, 0]
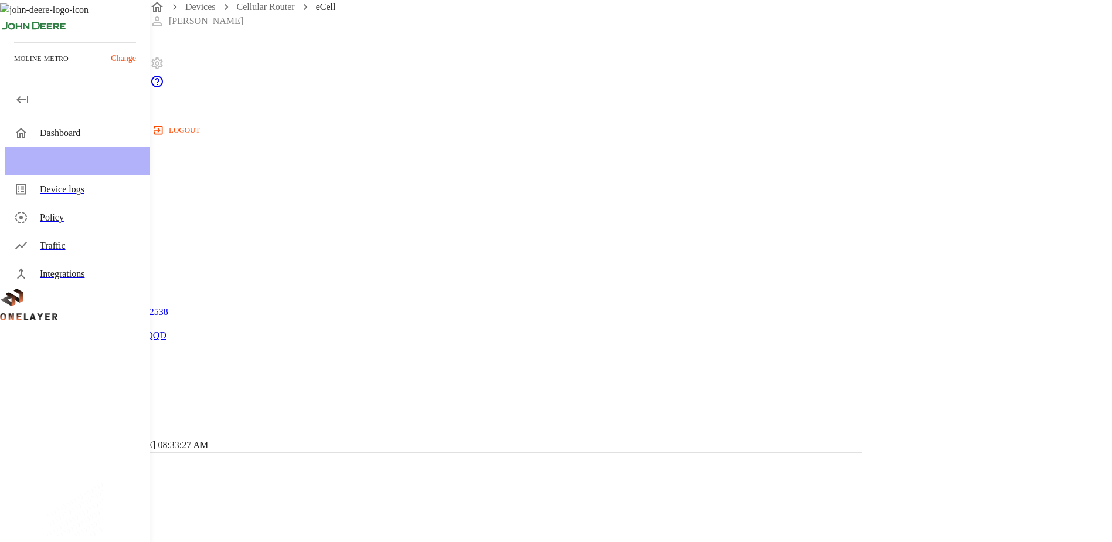
click at [77, 167] on div "Devices" at bounding box center [90, 161] width 101 height 14
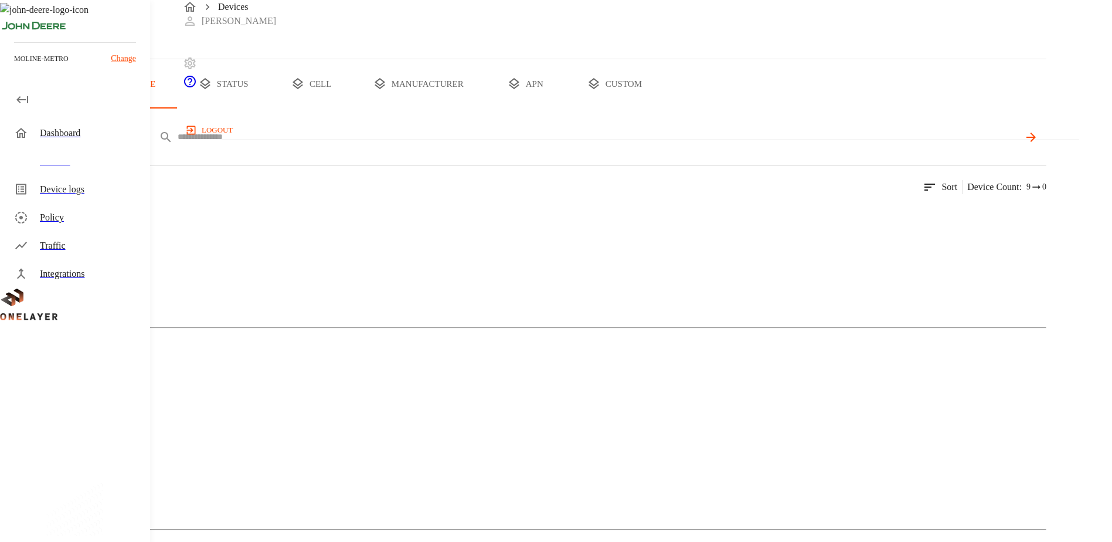
click at [658, 145] on input "text" at bounding box center [598, 136] width 841 height 17
paste input "**********"
type input "**********"
click at [207, 290] on div "Cellular Router" at bounding box center [523, 261] width 1046 height 59
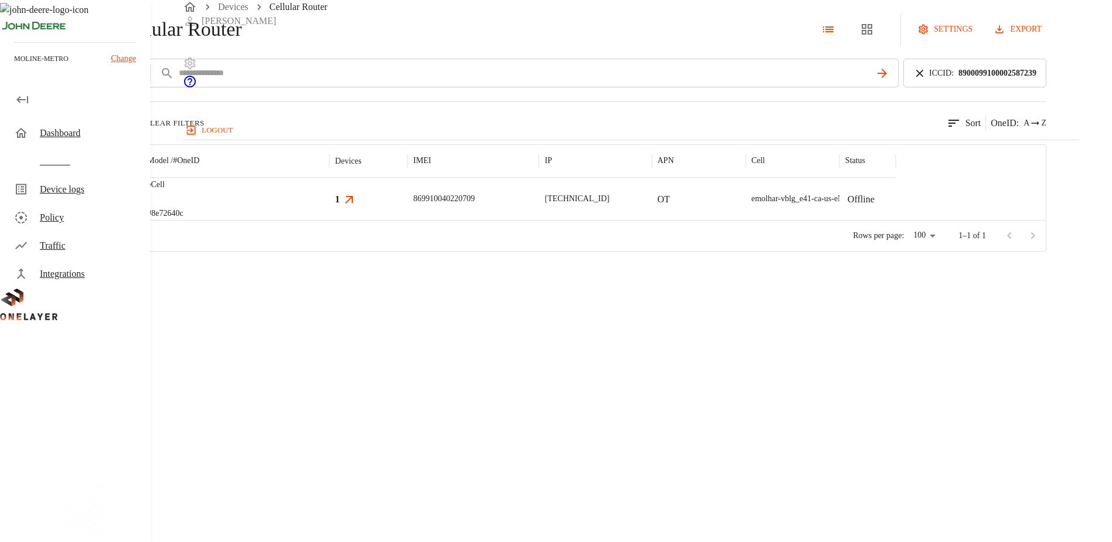
click at [100, 205] on img "MultiTech" at bounding box center [77, 199] width 43 height 12
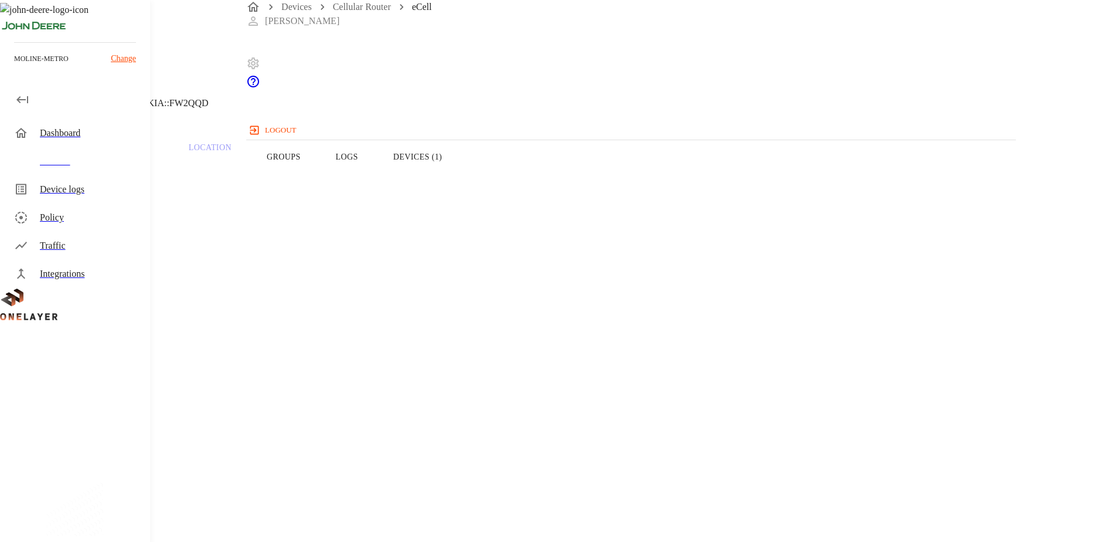
click at [460, 176] on button "Devices (1)" at bounding box center [418, 157] width 84 height 74
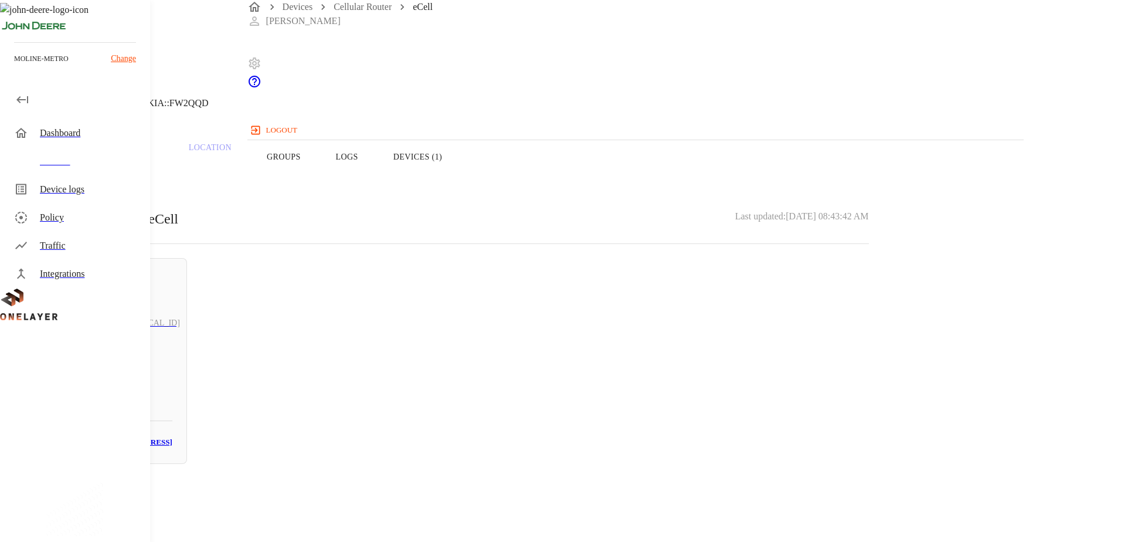
click at [7, 66] on icon at bounding box center [3, 60] width 7 height 12
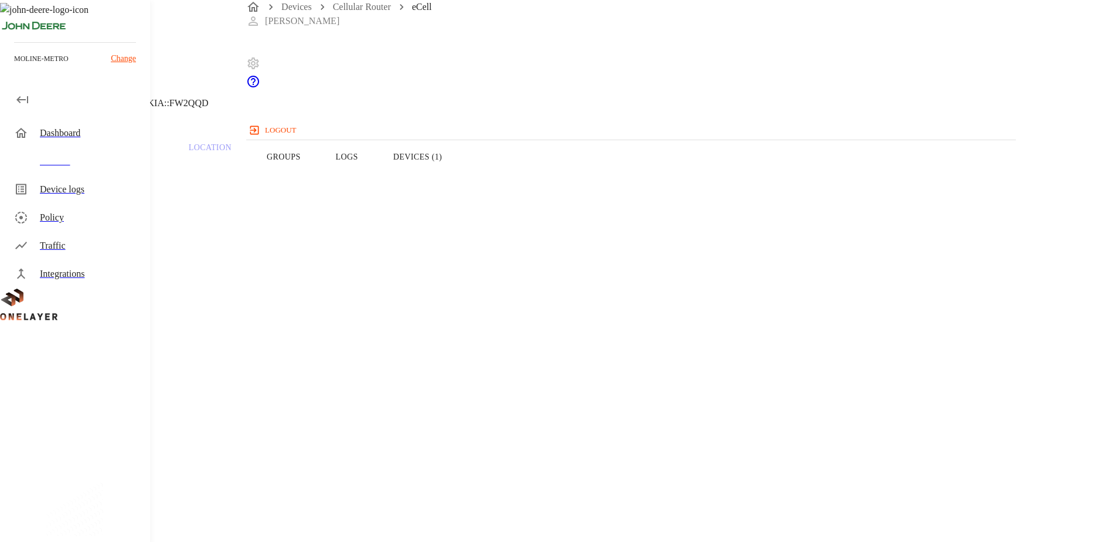
click at [26, 135] on icon at bounding box center [21, 133] width 14 height 14
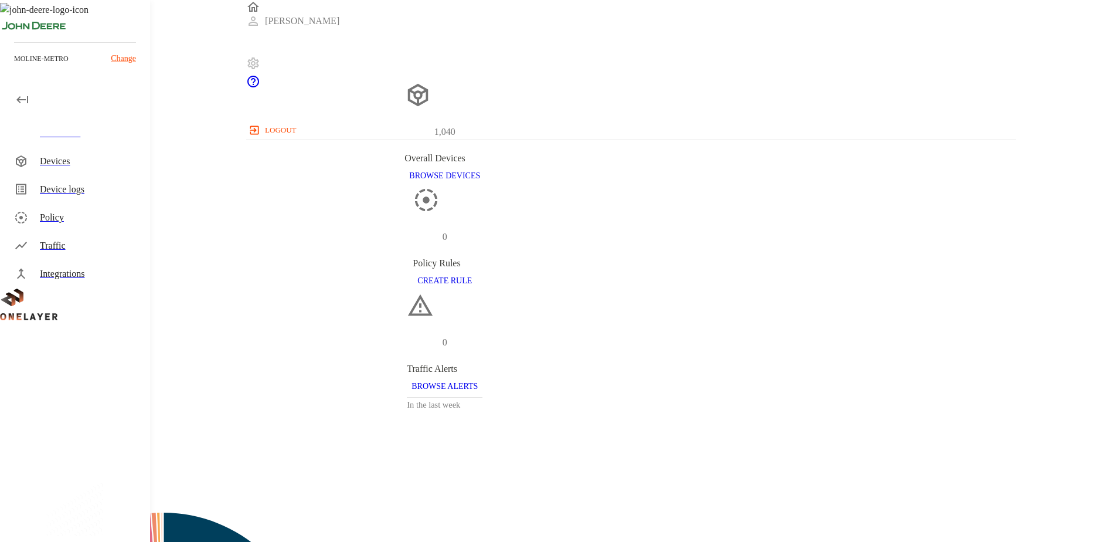
drag, startPoint x: 61, startPoint y: 157, endPoint x: 137, endPoint y: 168, distance: 76.3
click at [61, 157] on div "Devices" at bounding box center [90, 161] width 101 height 14
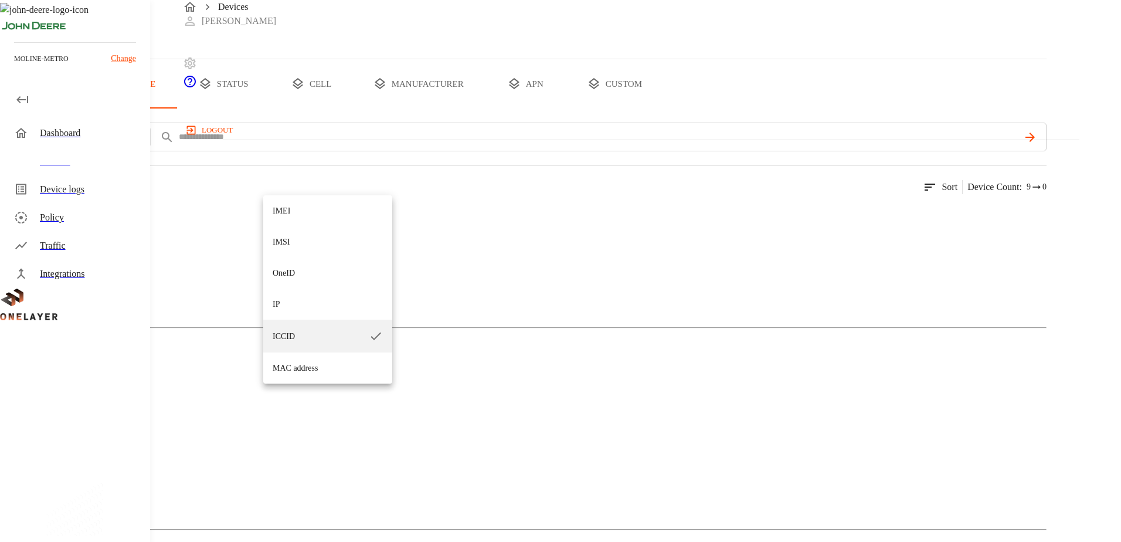
click at [283, 317] on li "IP" at bounding box center [327, 303] width 129 height 31
type input "**"
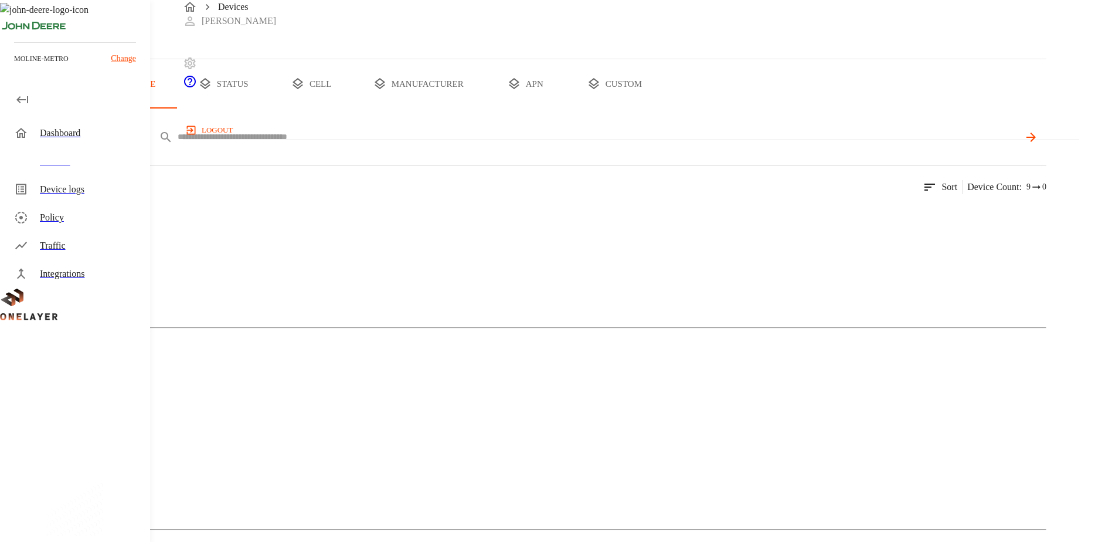
click at [391, 145] on input "text" at bounding box center [598, 136] width 841 height 17
paste input "**********"
type input "**********"
click at [1035, 142] on icon at bounding box center [1030, 136] width 9 height 9
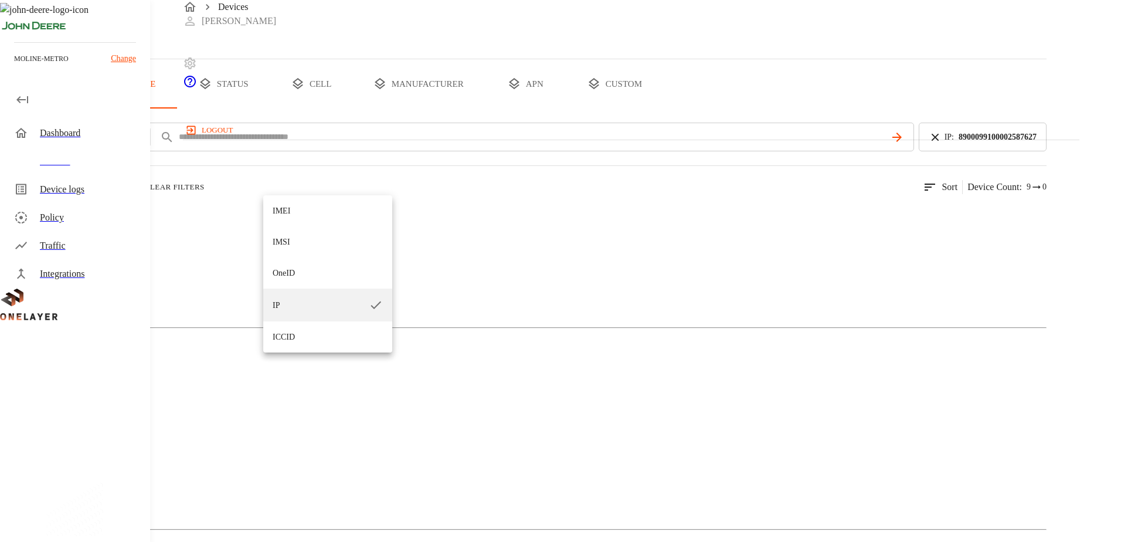
click at [287, 341] on li "ICCID" at bounding box center [327, 336] width 129 height 31
type input "*****"
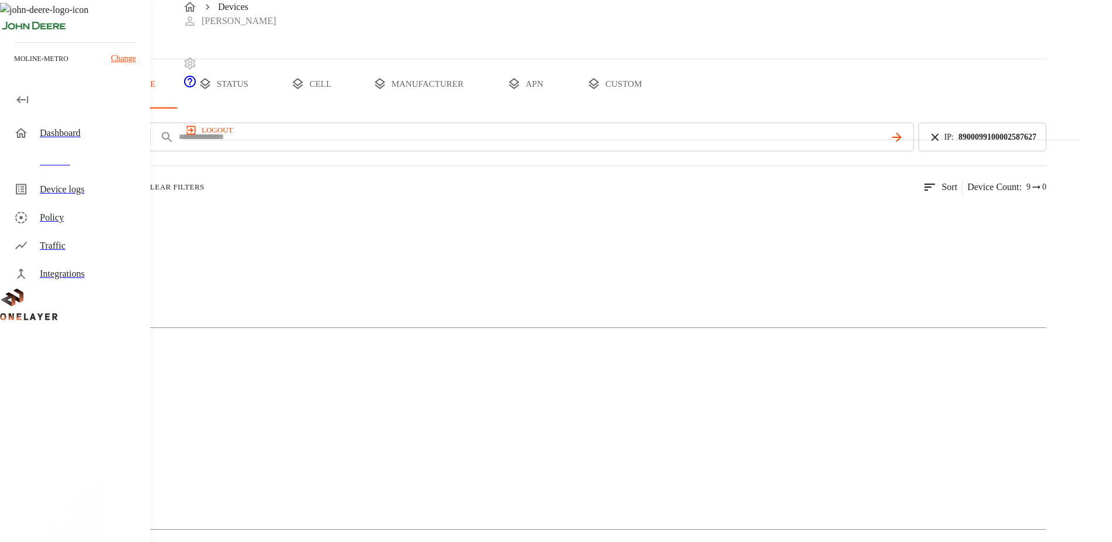
click at [941, 144] on icon at bounding box center [934, 137] width 13 height 13
click at [475, 145] on input "text" at bounding box center [598, 136] width 841 height 17
paste input "**********"
type input "**********"
click at [91, 222] on img at bounding box center [56, 215] width 67 height 14
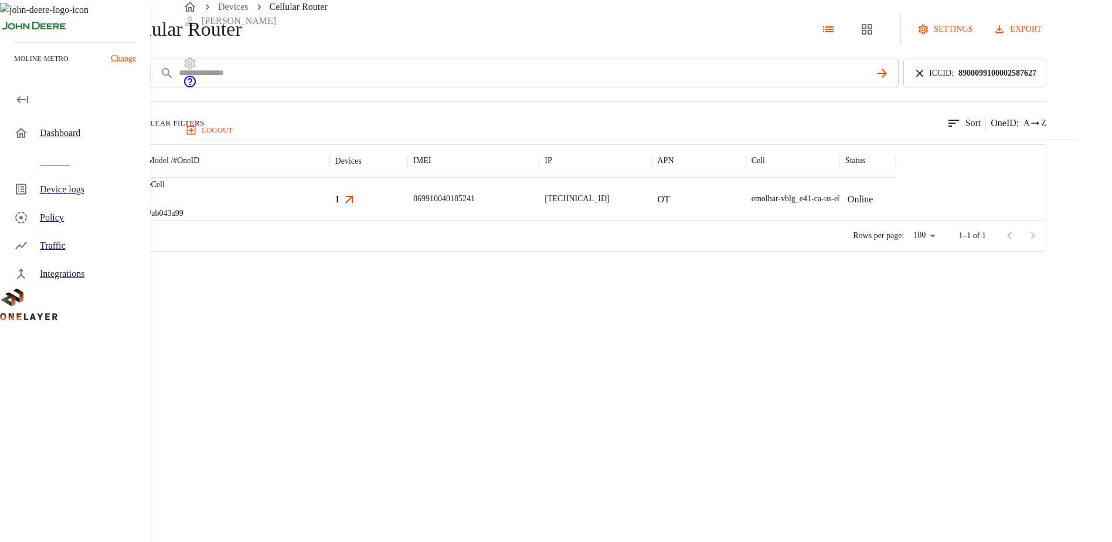
click at [100, 205] on img "MultiTech" at bounding box center [77, 199] width 43 height 12
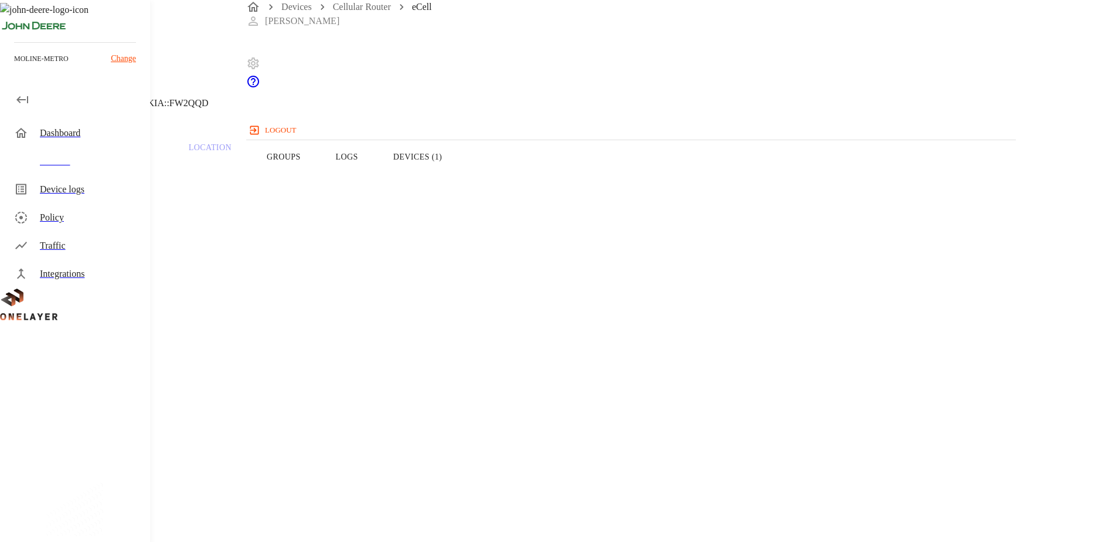
click at [460, 173] on button "Devices (1)" at bounding box center [418, 157] width 84 height 74
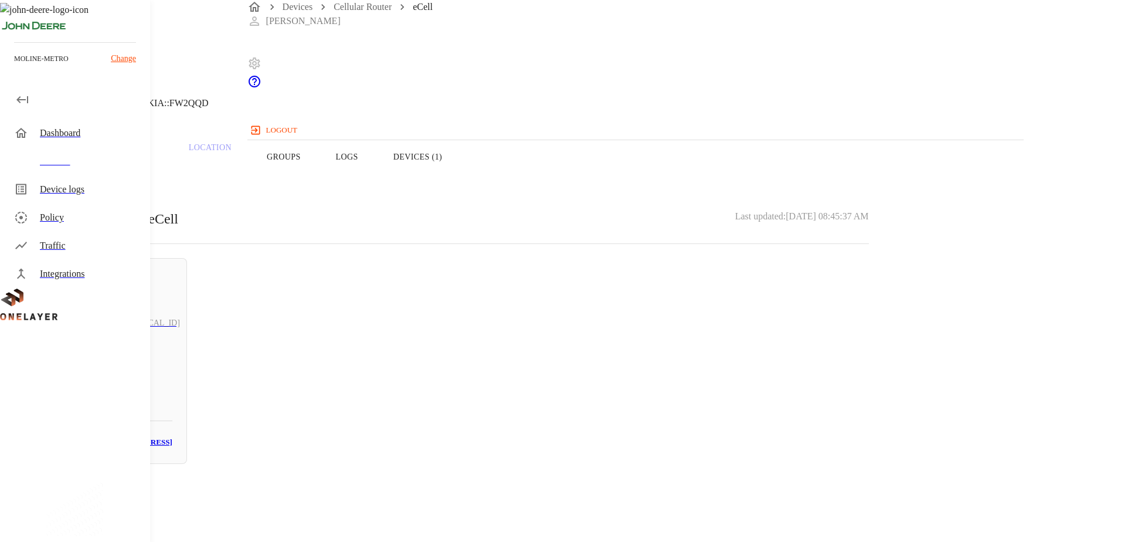
click at [80, 182] on button "Overview" at bounding box center [40, 157] width 80 height 74
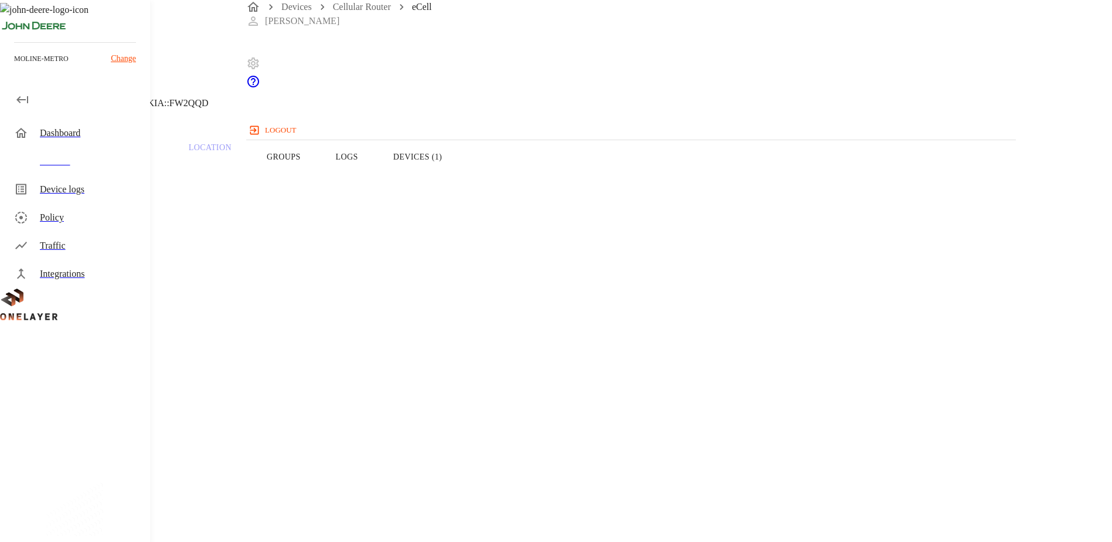
drag, startPoint x: 676, startPoint y: 223, endPoint x: 608, endPoint y: 225, distance: 68.0
click at [608, 530] on section "IP address: [TECHNICAL_ID]" at bounding box center [444, 549] width 833 height 38
copy section "[TECHNICAL_ID]"
click at [460, 176] on button "Devices (1)" at bounding box center [418, 157] width 84 height 74
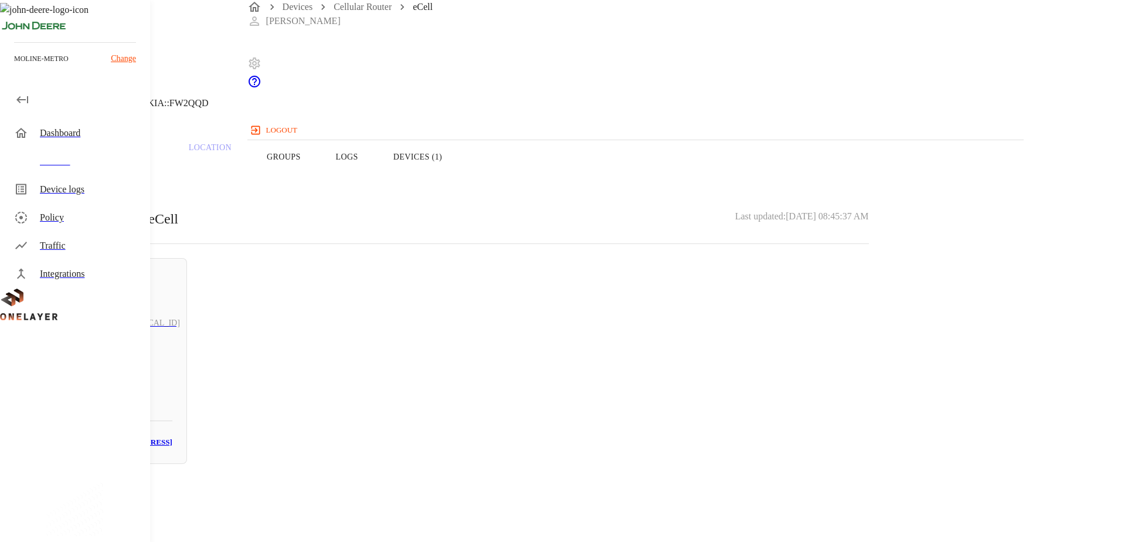
click at [179, 317] on h6 "[TECHNICAL_ID]" at bounding box center [147, 323] width 64 height 13
click at [275, 107] on header "N/A [TECHNICAL_ID] #2d4cd0c6 Cell #EB211210933::NOKIA::FW2QQD" at bounding box center [448, 60] width 897 height 120
click at [14, 67] on icon at bounding box center [7, 60] width 14 height 14
click at [376, 180] on button "Logs" at bounding box center [346, 157] width 57 height 74
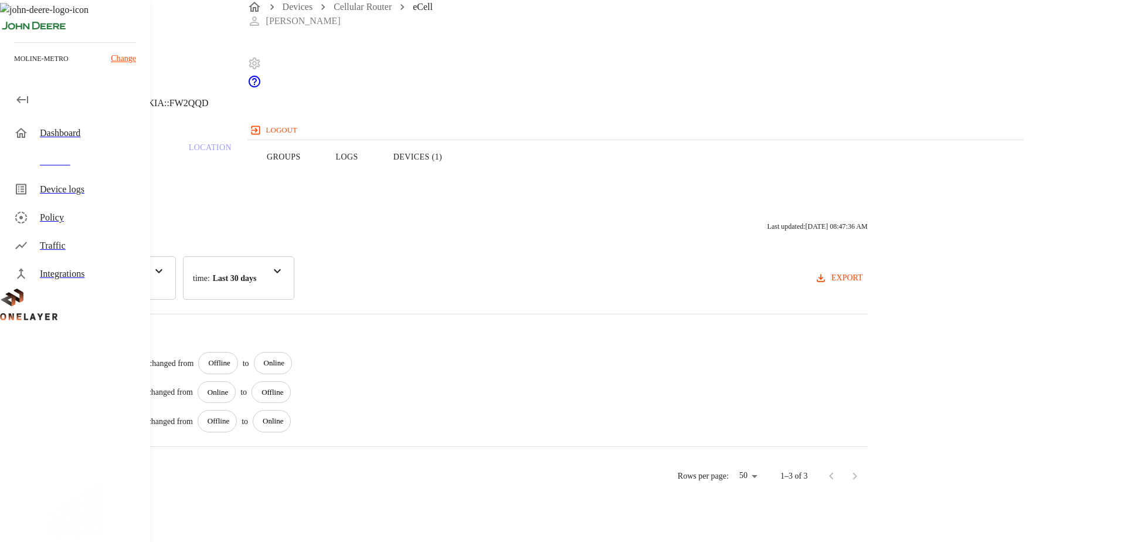
click at [460, 175] on button "Devices (1)" at bounding box center [418, 157] width 84 height 74
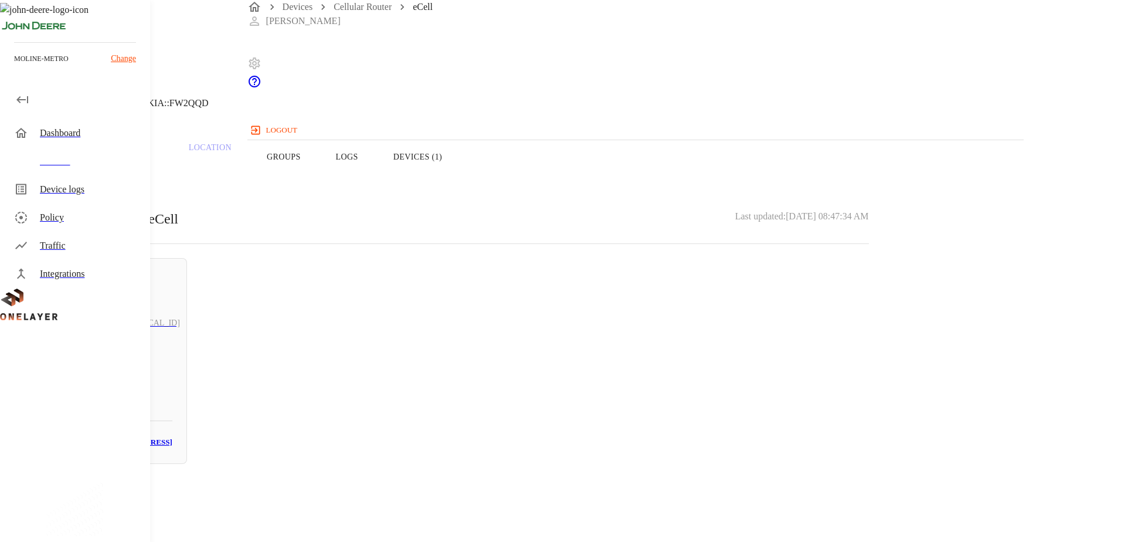
click at [172, 326] on div "[TECHNICAL_ID]" at bounding box center [108, 323] width 130 height 42
drag, startPoint x: 671, startPoint y: 205, endPoint x: 620, endPoint y: 204, distance: 51.0
click at [620, 429] on section "IP address: [TECHNICAL_ID]" at bounding box center [448, 448] width 840 height 38
drag, startPoint x: 620, startPoint y: 204, endPoint x: 628, endPoint y: 203, distance: 8.3
click at [628, 429] on section "IP address: [TECHNICAL_ID]" at bounding box center [448, 448] width 840 height 38
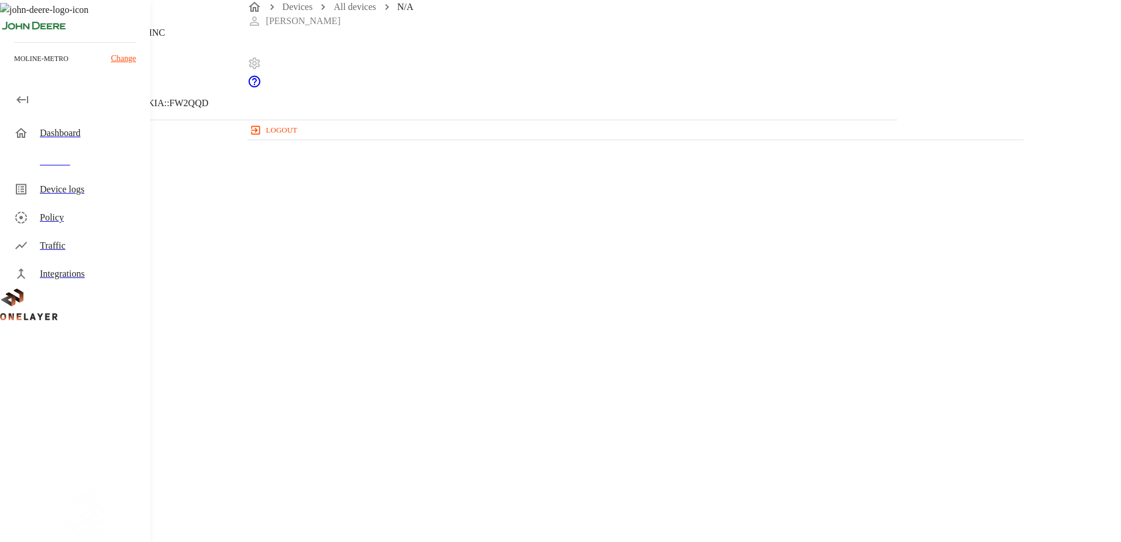
copy p "[TECHNICAL_ID]"
click at [14, 67] on icon at bounding box center [7, 60] width 14 height 14
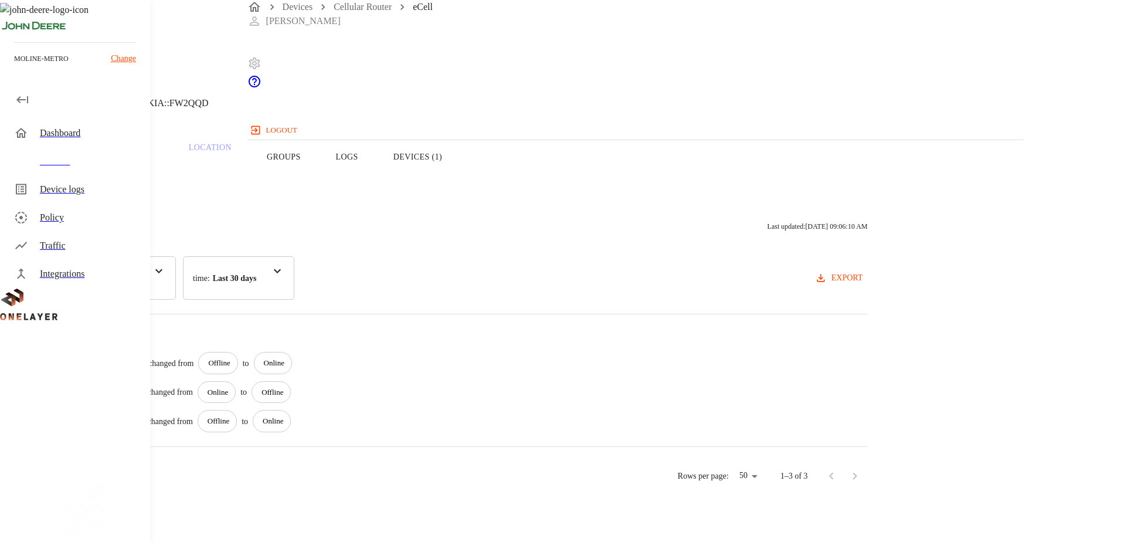
click at [66, 156] on div "Devices" at bounding box center [90, 161] width 101 height 14
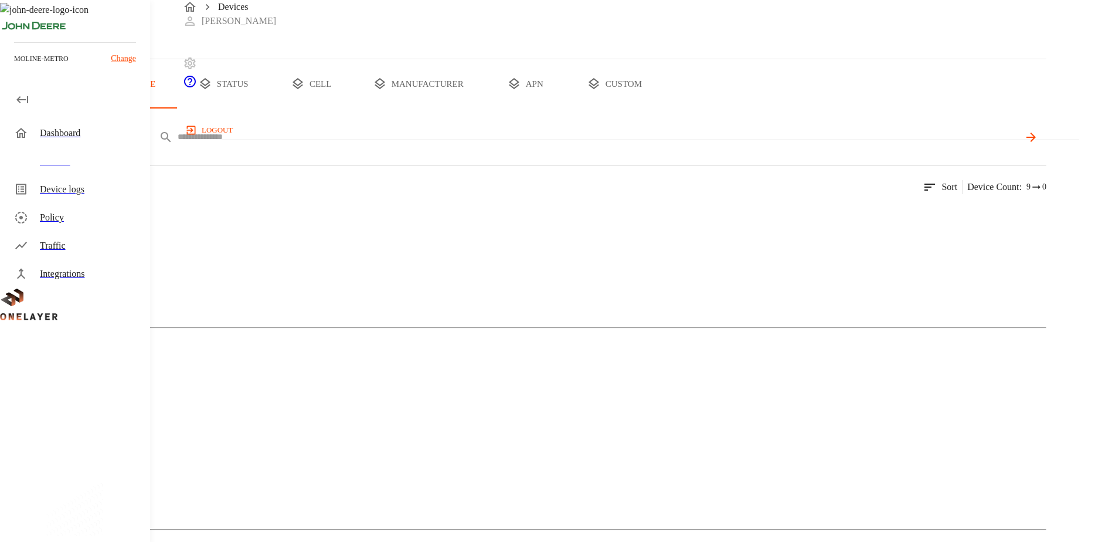
click at [418, 145] on input "text" at bounding box center [598, 136] width 841 height 17
paste input "**********"
type input "**********"
click at [1037, 144] on icon at bounding box center [1030, 137] width 14 height 14
click at [91, 222] on figure at bounding box center [56, 215] width 67 height 14
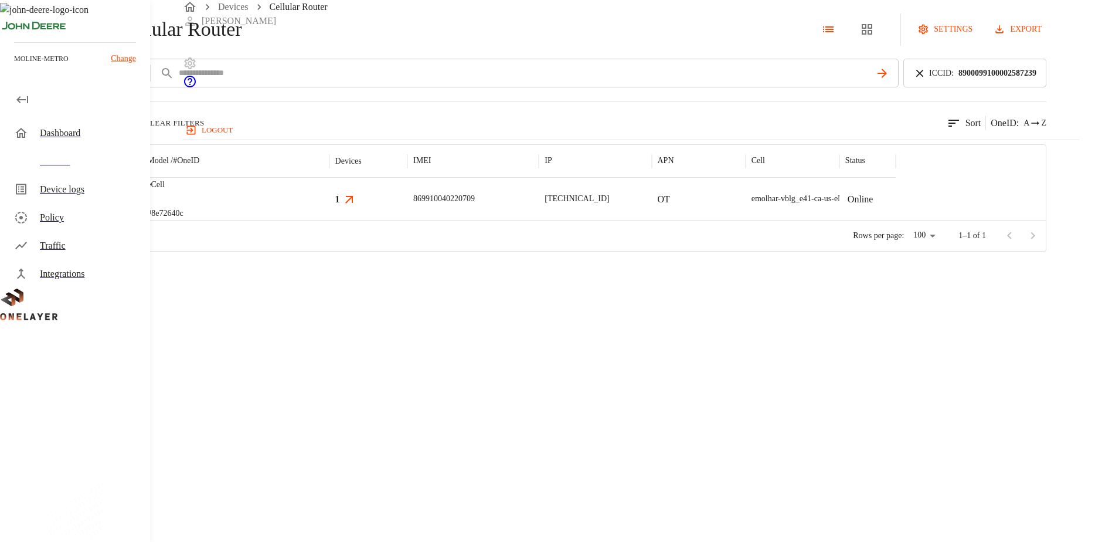
click at [100, 205] on img "MultiTech" at bounding box center [77, 199] width 43 height 12
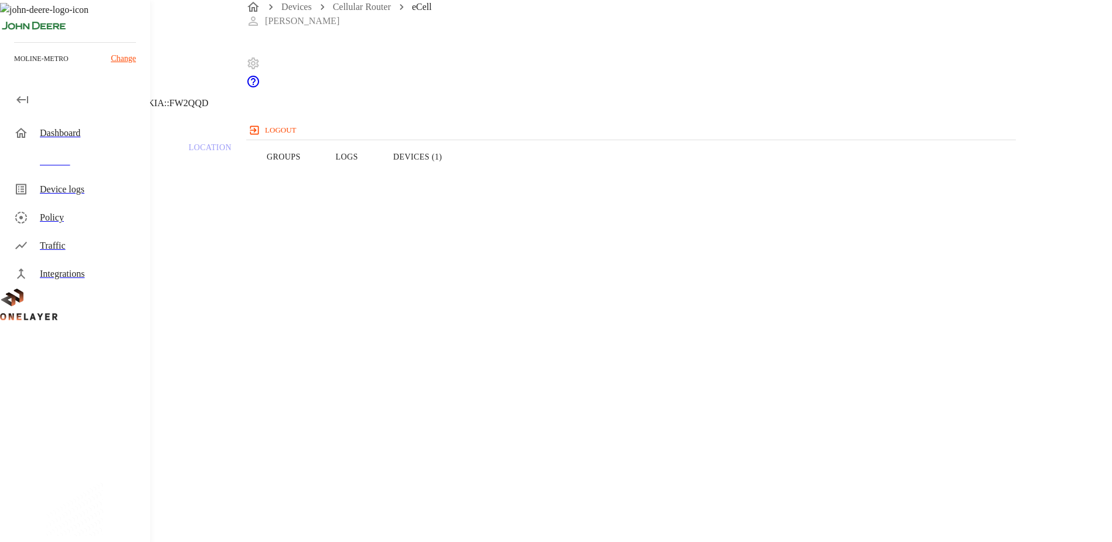
click at [460, 184] on button "Devices (1)" at bounding box center [418, 157] width 84 height 74
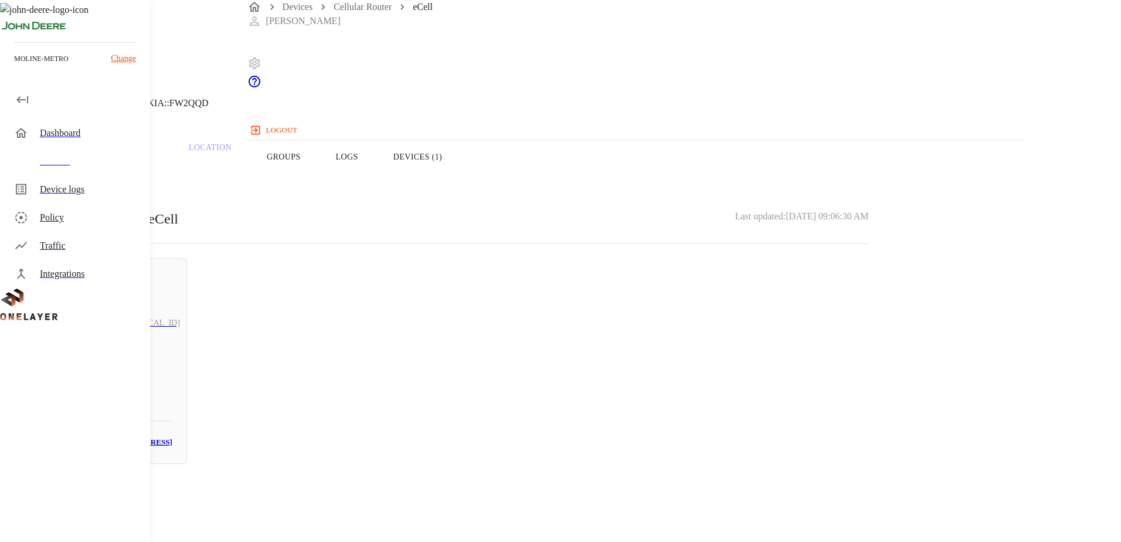
click at [80, 183] on button "Overview" at bounding box center [40, 157] width 80 height 74
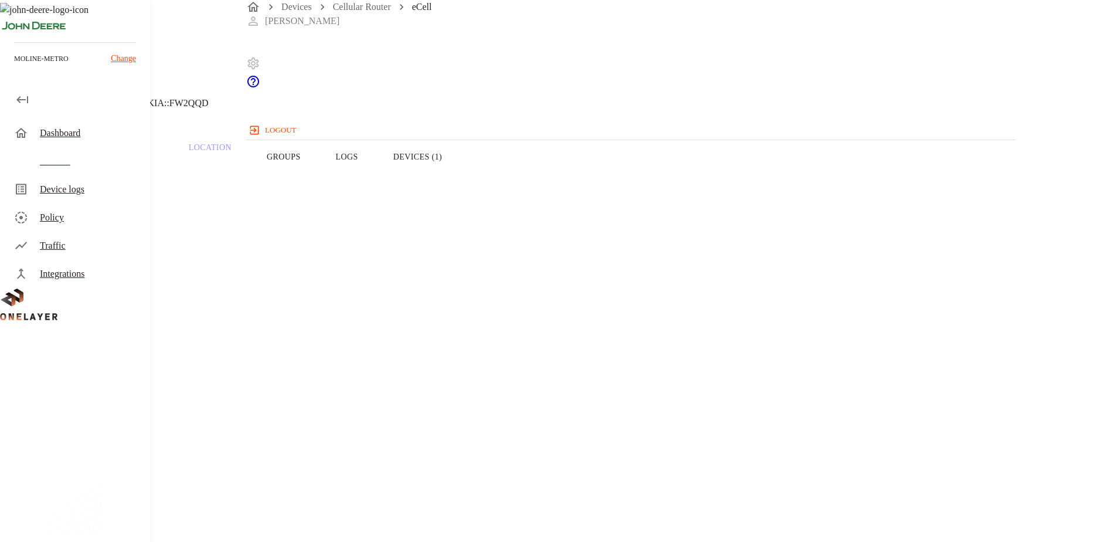
drag, startPoint x: 662, startPoint y: 176, endPoint x: 672, endPoint y: 179, distance: 10.9
click at [460, 176] on button "Devices (1)" at bounding box center [418, 157] width 84 height 74
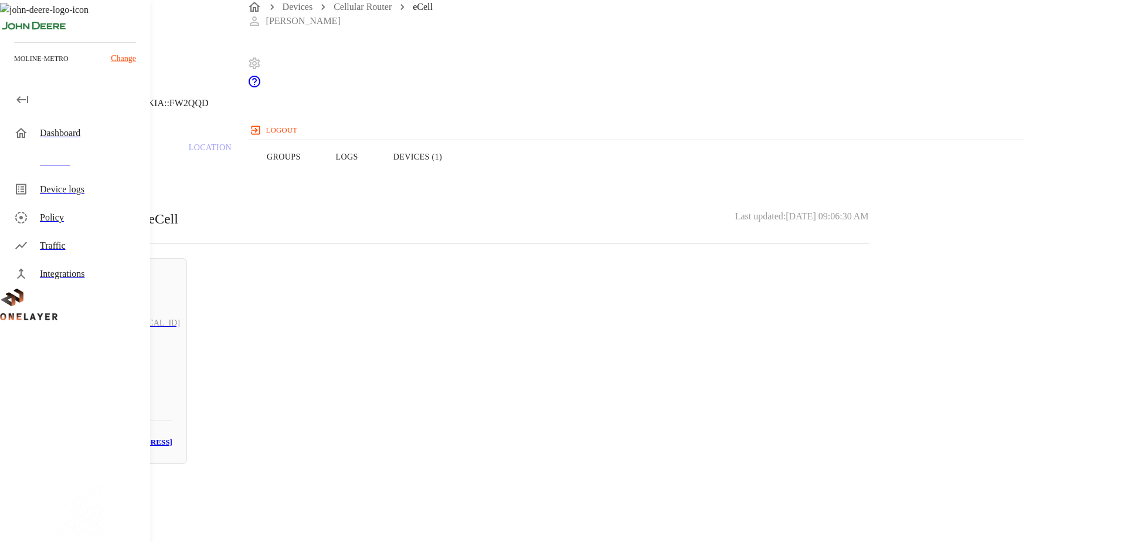
click at [80, 179] on button "Overview" at bounding box center [40, 157] width 80 height 74
